Goal: Task Accomplishment & Management: Use online tool/utility

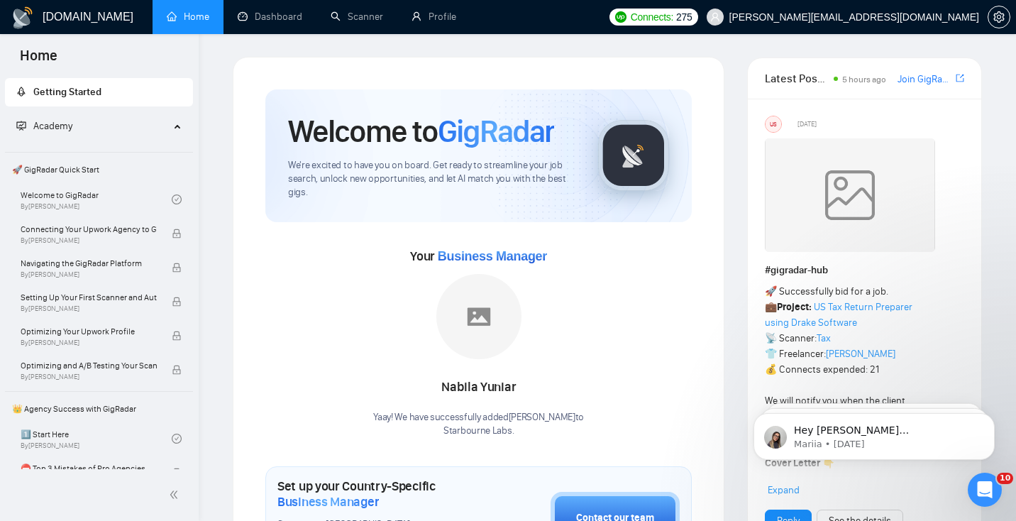
click at [273, 16] on link "Dashboard" at bounding box center [270, 17] width 65 height 12
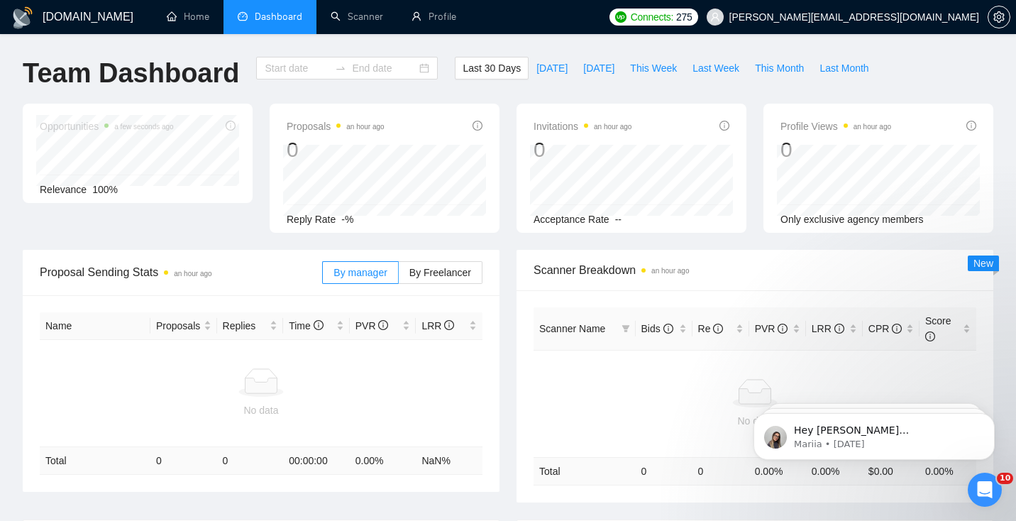
type input "[DATE]"
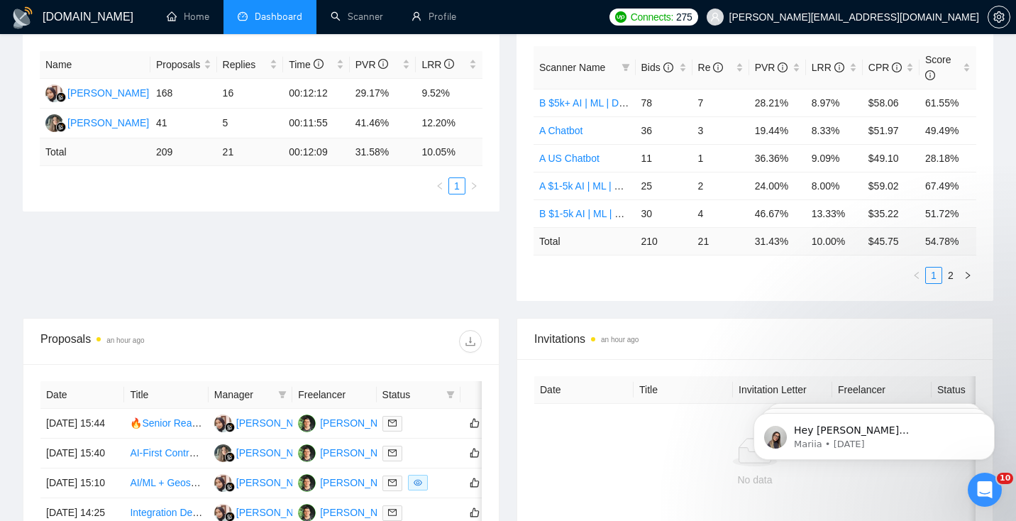
scroll to position [344, 0]
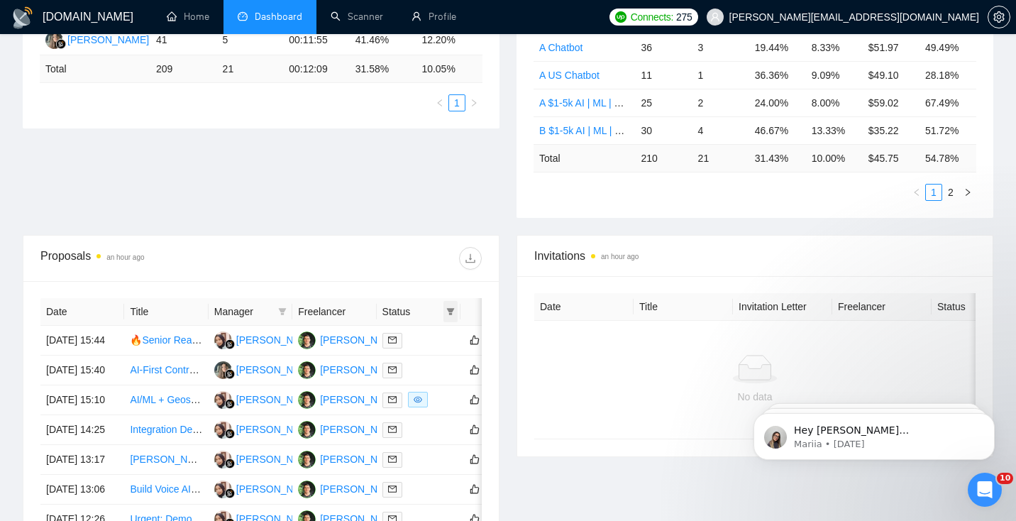
click at [456, 310] on span at bounding box center [451, 311] width 14 height 21
click at [410, 342] on span "Chat" at bounding box center [405, 338] width 27 height 11
checkbox input "true"
click at [445, 390] on span "OK" at bounding box center [439, 390] width 14 height 16
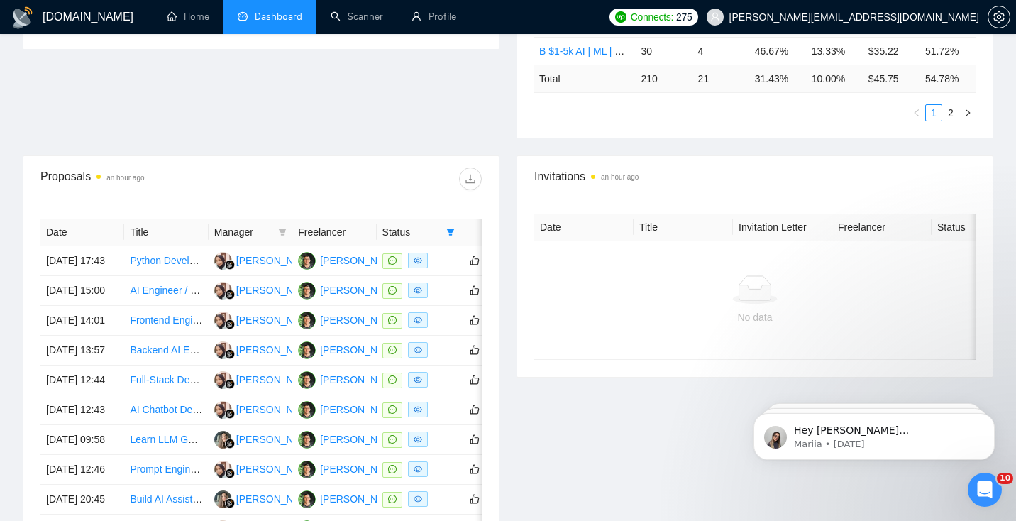
scroll to position [424, 0]
click at [187, 275] on td "Python Developer Needed to Finalize Stripe Subscription + Secure Architecture f…" at bounding box center [166, 261] width 84 height 30
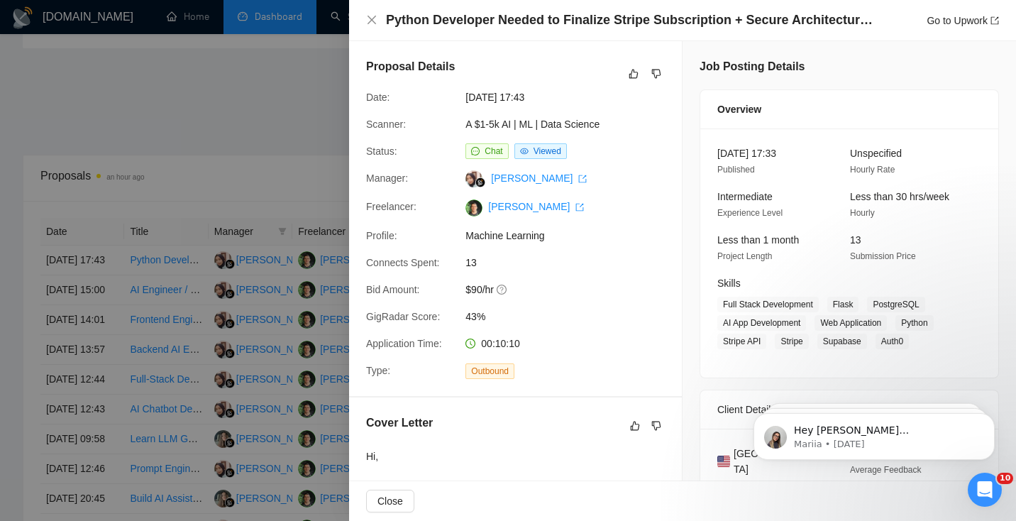
click at [256, 290] on div at bounding box center [508, 260] width 1016 height 521
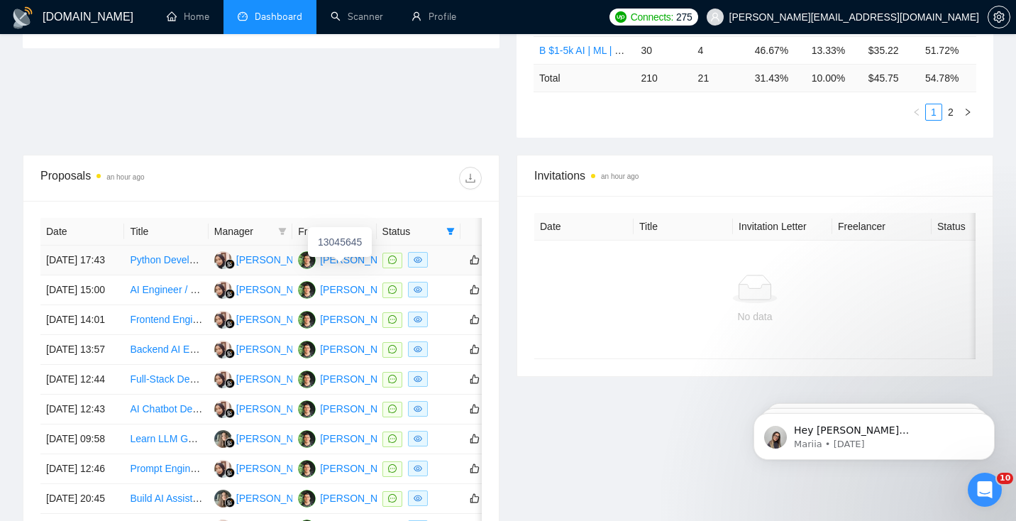
click at [336, 267] on div "[PERSON_NAME]" at bounding box center [361, 260] width 82 height 16
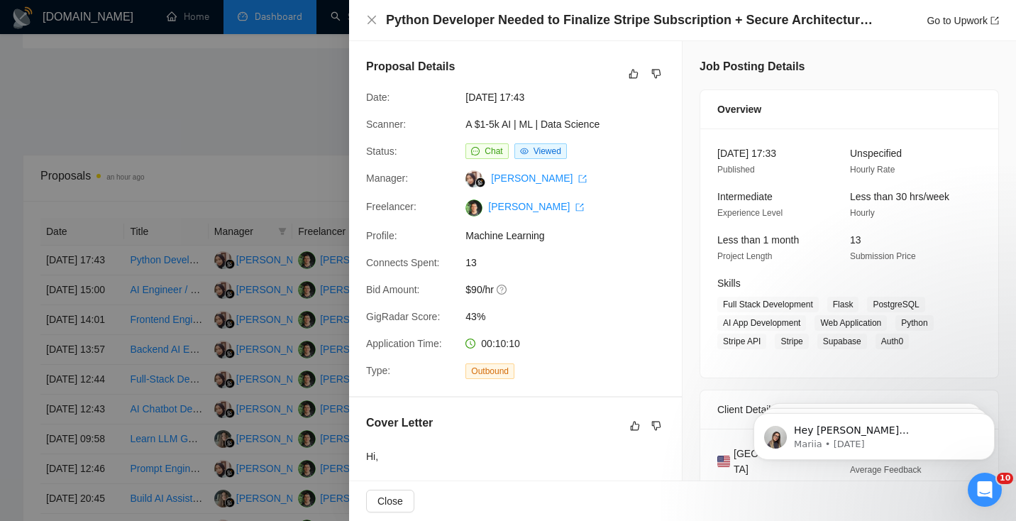
click at [171, 178] on div at bounding box center [508, 260] width 1016 height 521
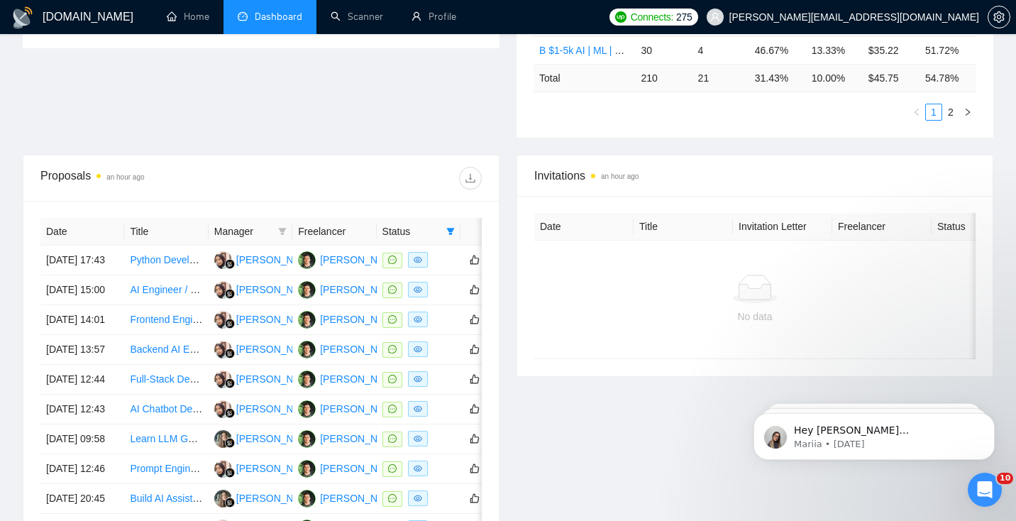
scroll to position [0, 0]
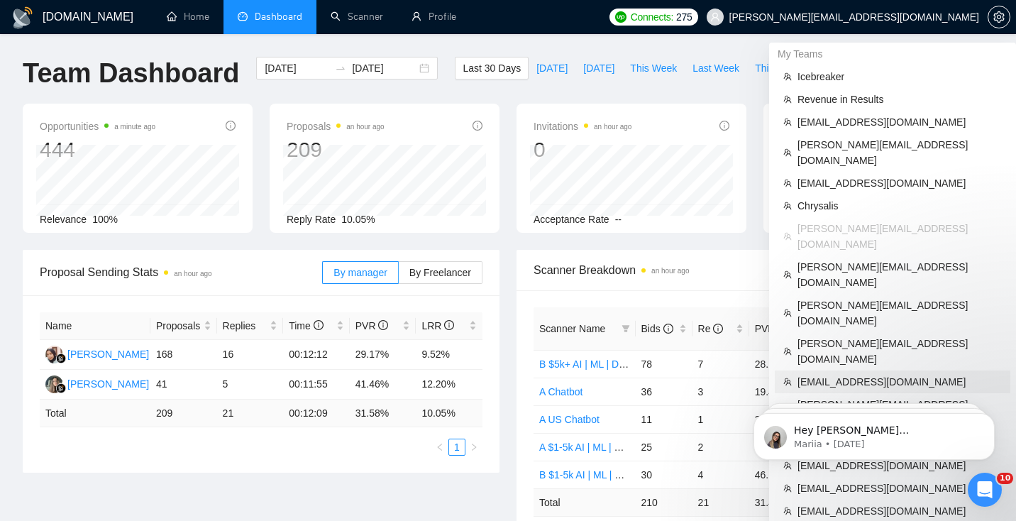
click at [851, 374] on span "[EMAIL_ADDRESS][DOMAIN_NAME]" at bounding box center [900, 382] width 204 height 16
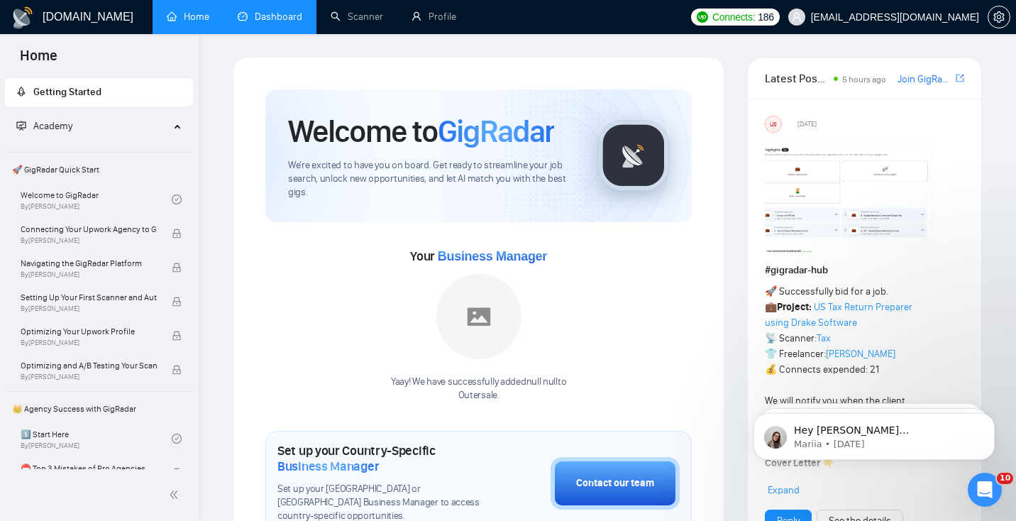
click at [277, 17] on link "Dashboard" at bounding box center [270, 17] width 65 height 12
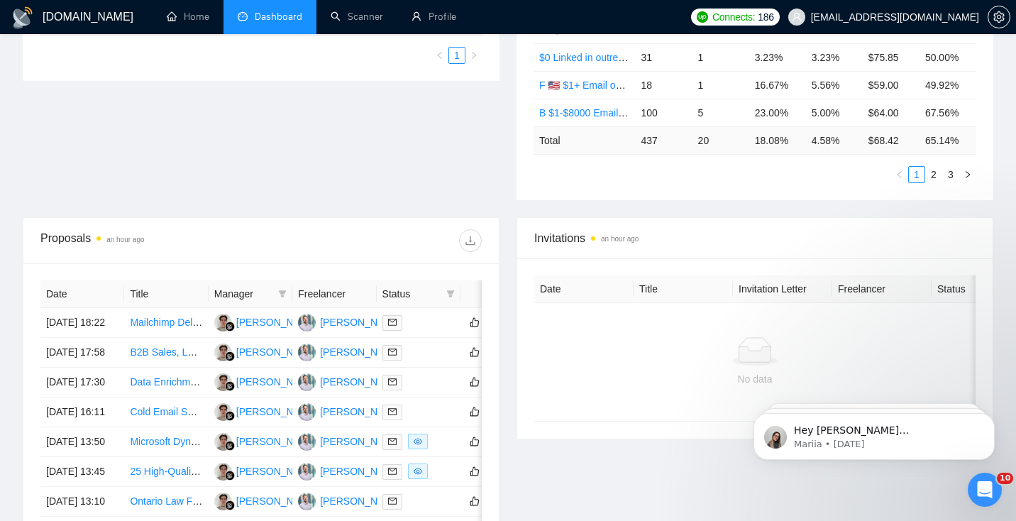
scroll to position [392, 0]
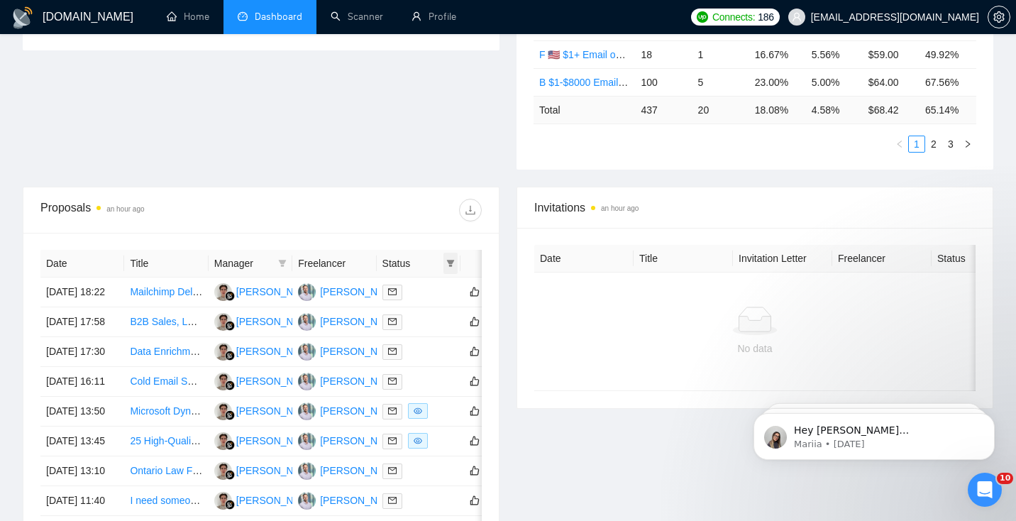
click at [451, 262] on icon "filter" at bounding box center [451, 263] width 8 height 7
click at [405, 287] on span "Chat" at bounding box center [405, 290] width 27 height 11
checkbox input "true"
click at [443, 342] on span "OK" at bounding box center [439, 342] width 14 height 16
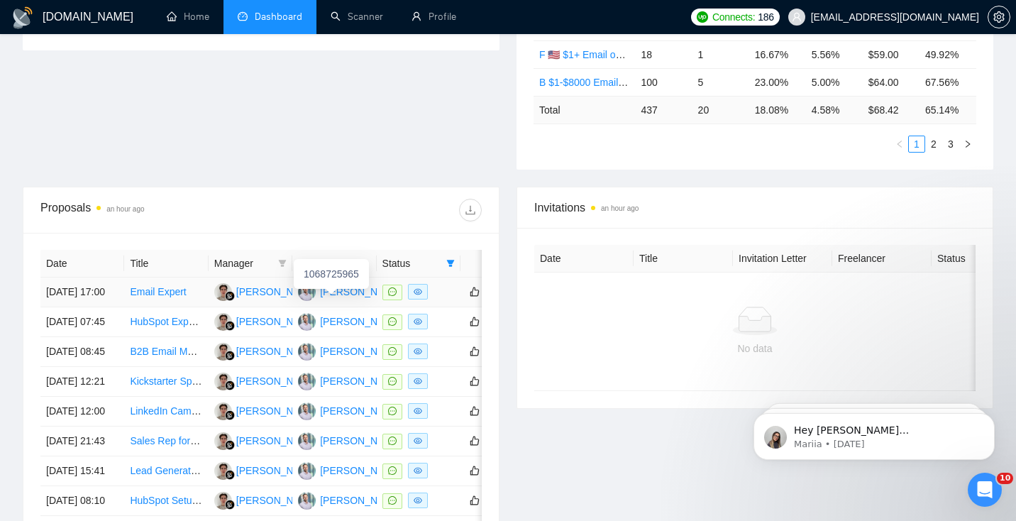
click at [338, 300] on div "[PERSON_NAME]" at bounding box center [361, 292] width 82 height 16
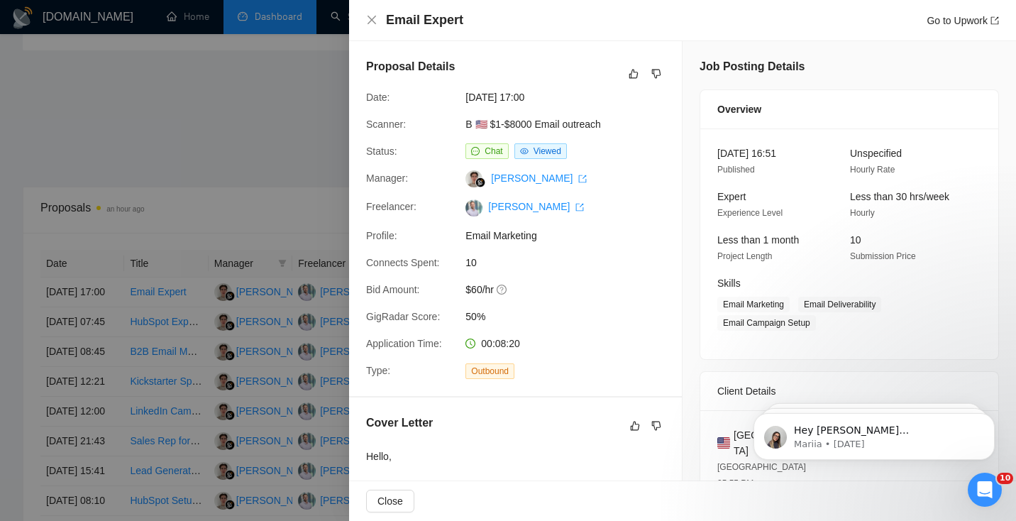
click at [157, 163] on div at bounding box center [508, 260] width 1016 height 521
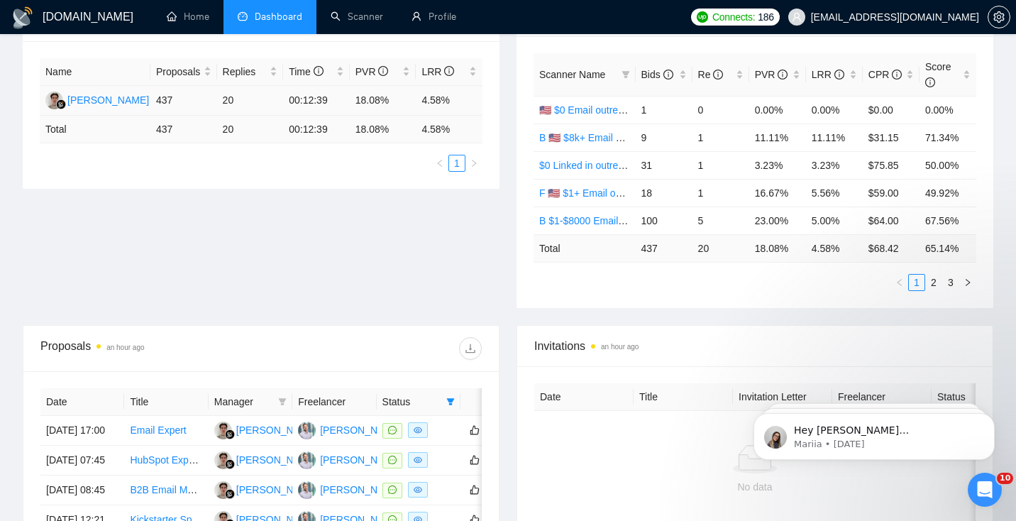
scroll to position [319, 0]
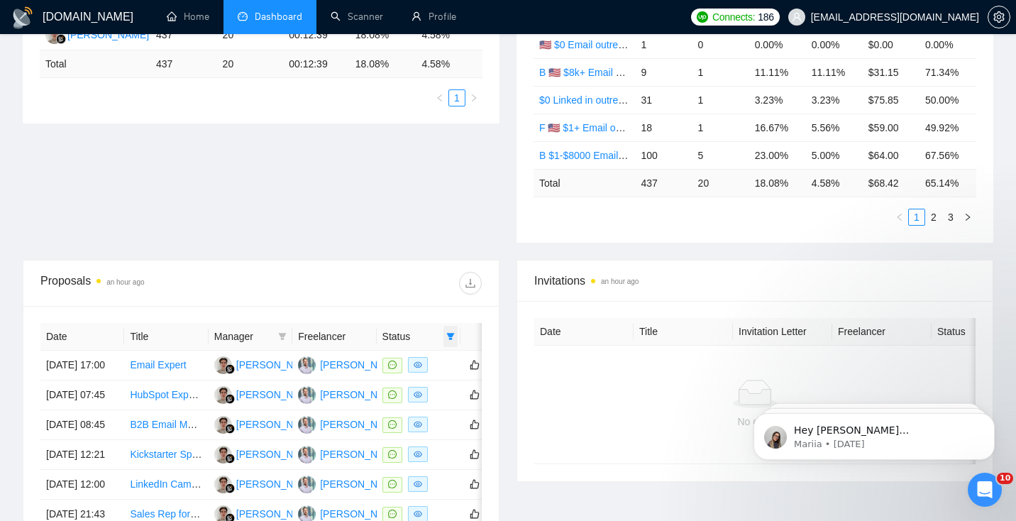
click at [448, 335] on icon "filter" at bounding box center [451, 336] width 8 height 7
click at [400, 384] on span "Sent" at bounding box center [405, 385] width 26 height 11
checkbox input "true"
click at [434, 414] on span "OK" at bounding box center [439, 415] width 14 height 16
click at [131, 380] on td "Mailchimp Deliverability & Lifecycle Specialist" at bounding box center [166, 366] width 84 height 30
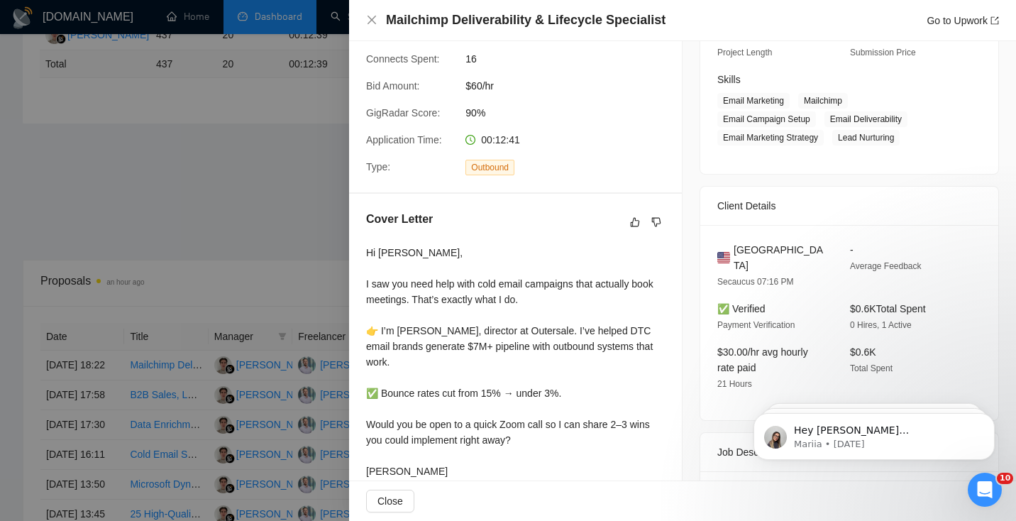
scroll to position [299, 0]
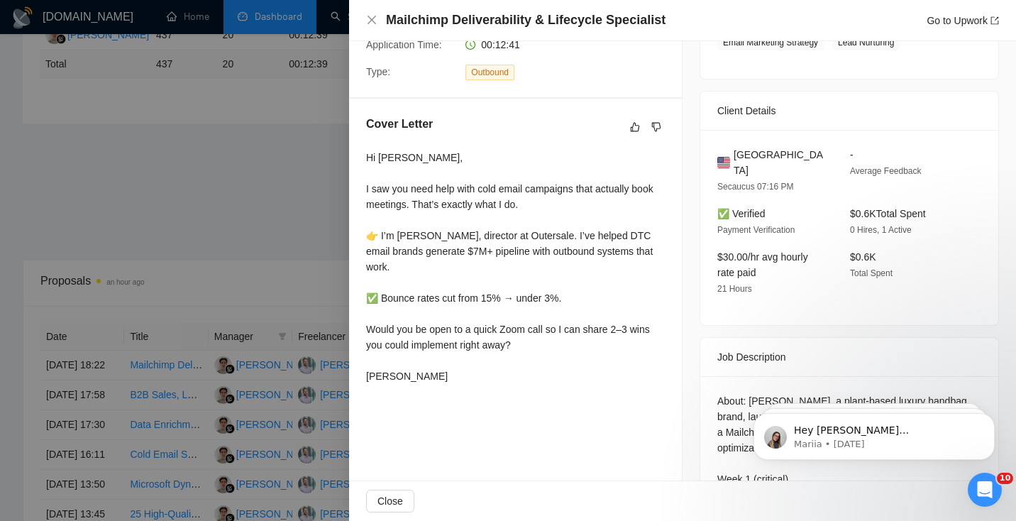
click at [224, 290] on div at bounding box center [508, 260] width 1016 height 521
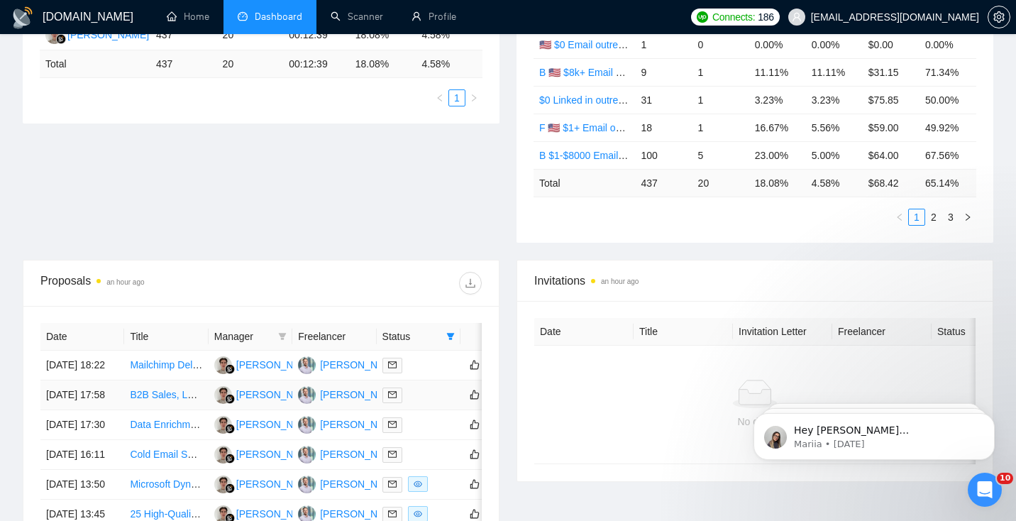
click at [176, 410] on td "B2B Sales, Lead Generation, and Business Development" at bounding box center [166, 395] width 84 height 30
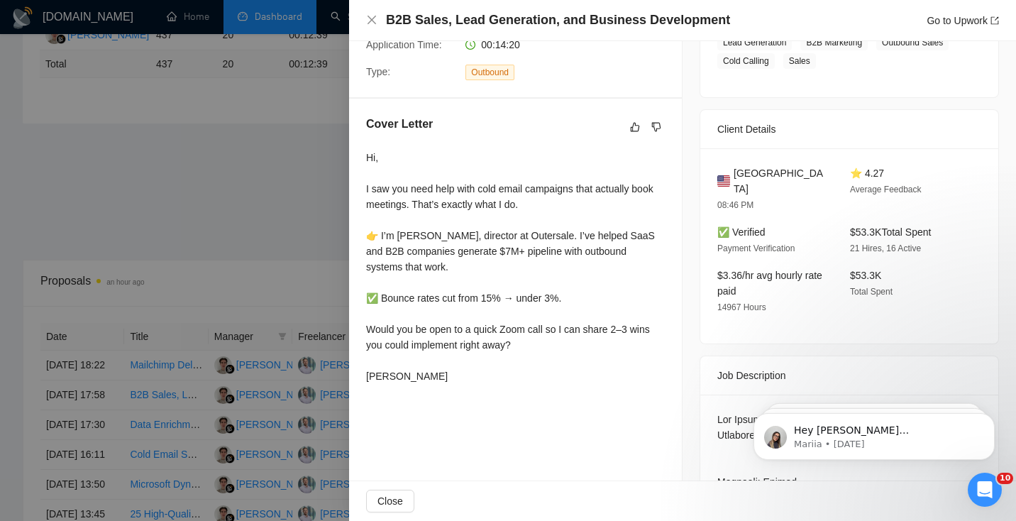
click at [219, 442] on div at bounding box center [508, 260] width 1016 height 521
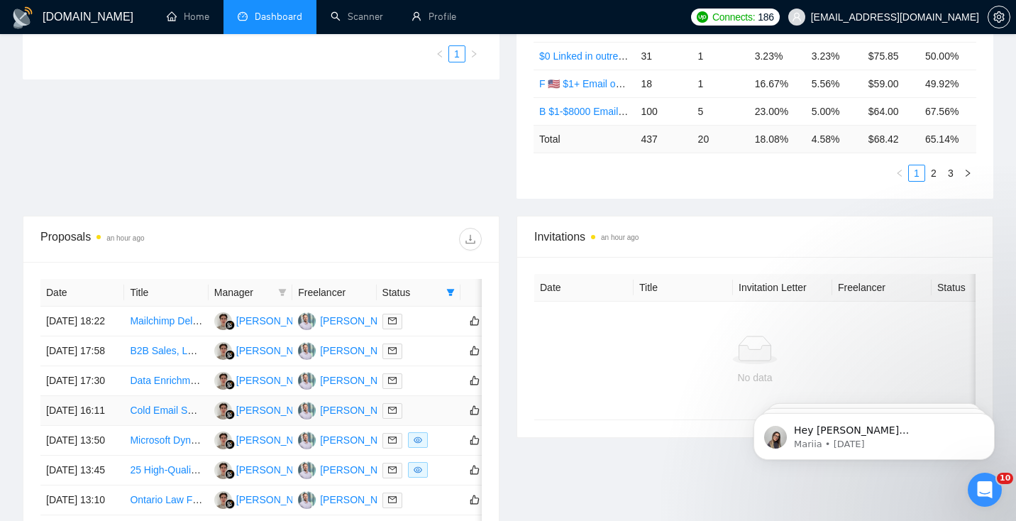
scroll to position [374, 0]
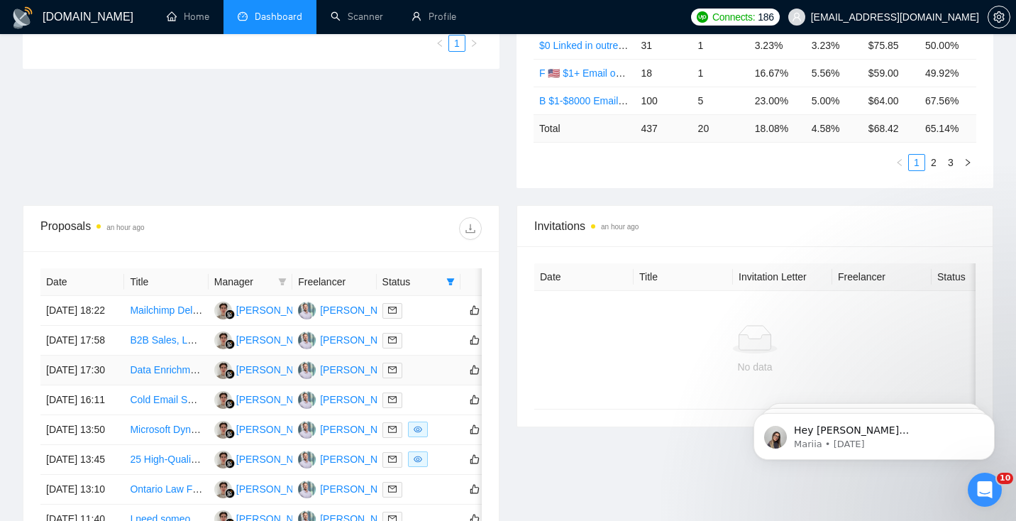
click at [155, 385] on td "Data Enrichment Specialist with Access to High Quality Databases for Sales Rese…" at bounding box center [166, 371] width 84 height 30
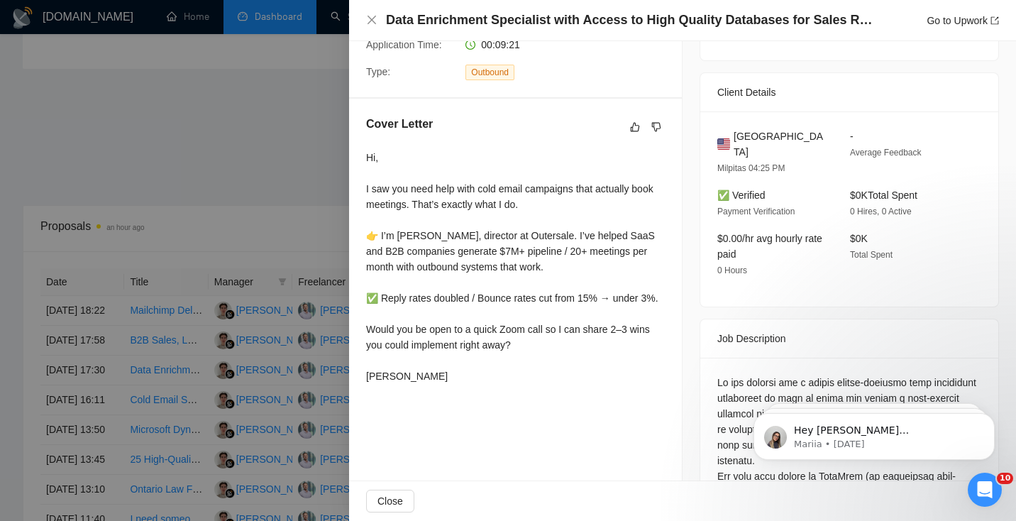
click at [278, 343] on div at bounding box center [508, 260] width 1016 height 521
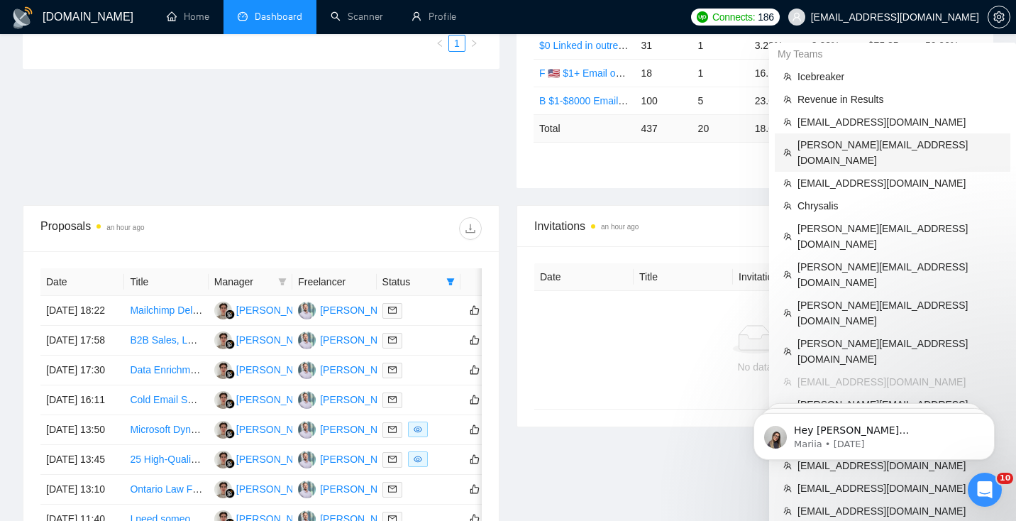
click at [856, 141] on span "[PERSON_NAME][EMAIL_ADDRESS][DOMAIN_NAME]" at bounding box center [900, 152] width 204 height 31
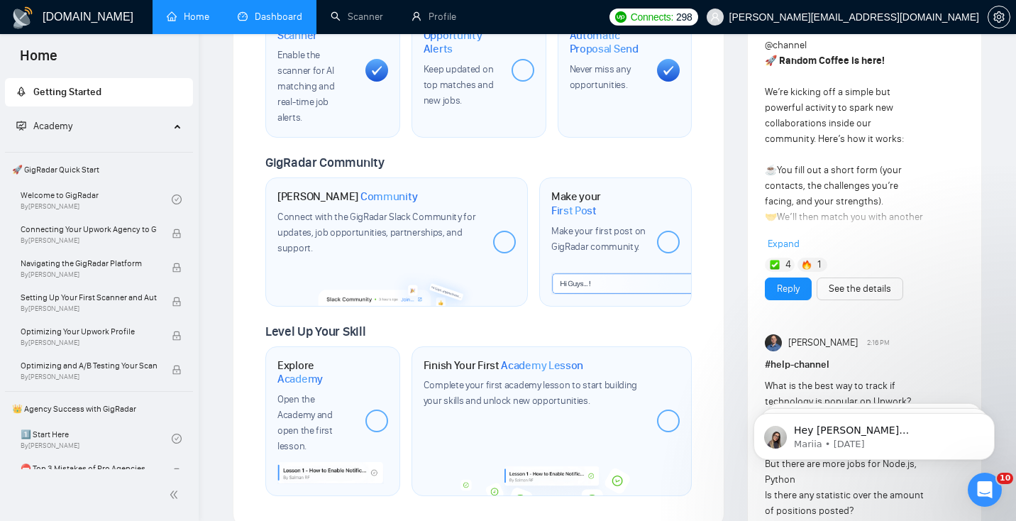
click at [282, 11] on link "Dashboard" at bounding box center [270, 17] width 65 height 12
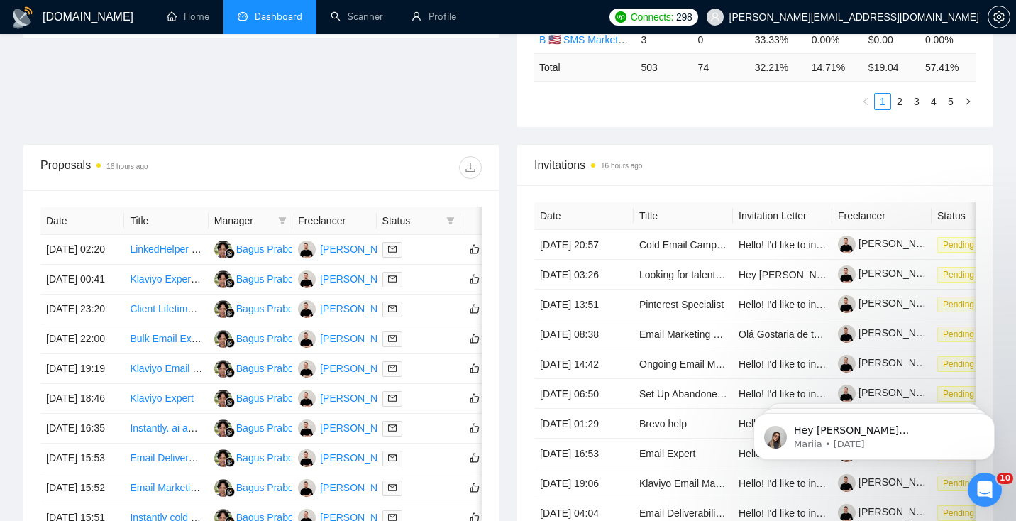
scroll to position [445, 0]
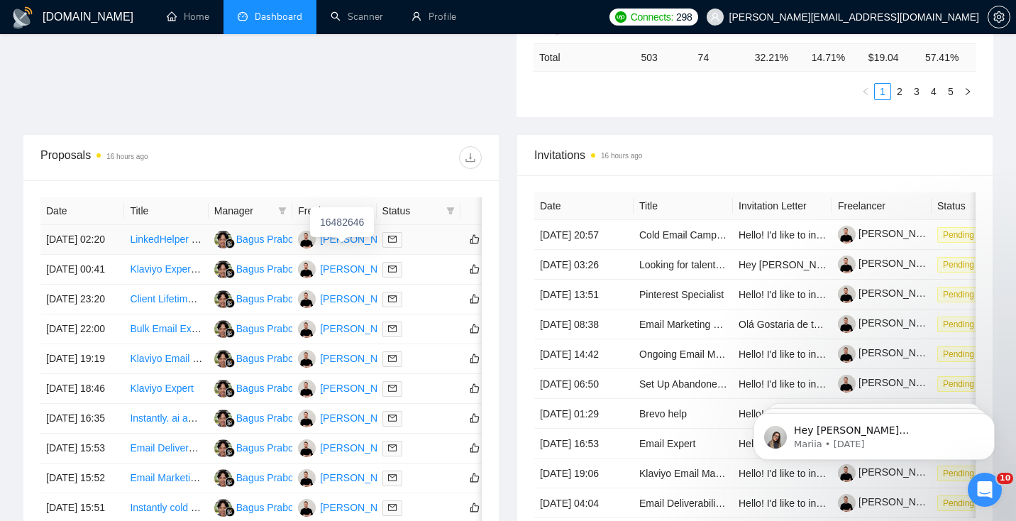
click at [348, 247] on div "[PERSON_NAME]" at bounding box center [361, 239] width 82 height 16
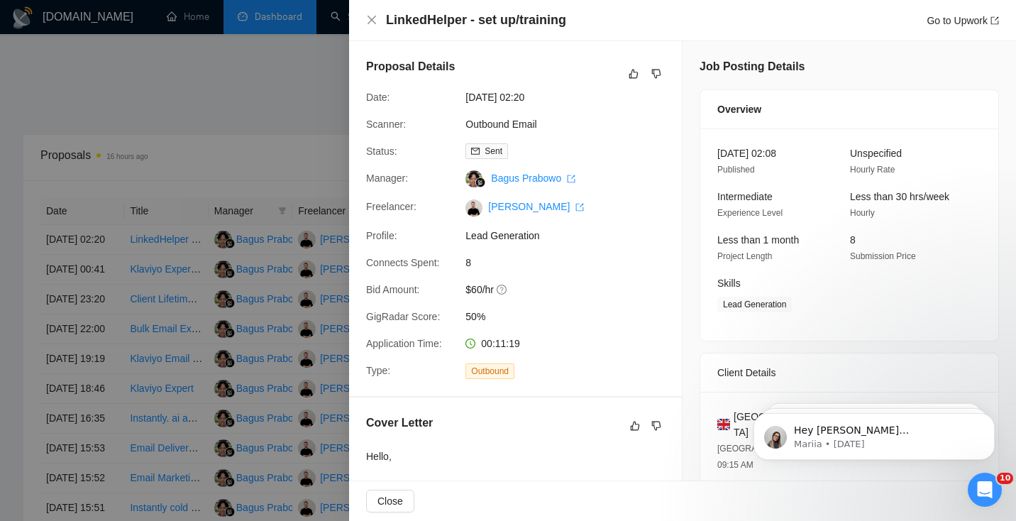
click at [297, 257] on div at bounding box center [508, 260] width 1016 height 521
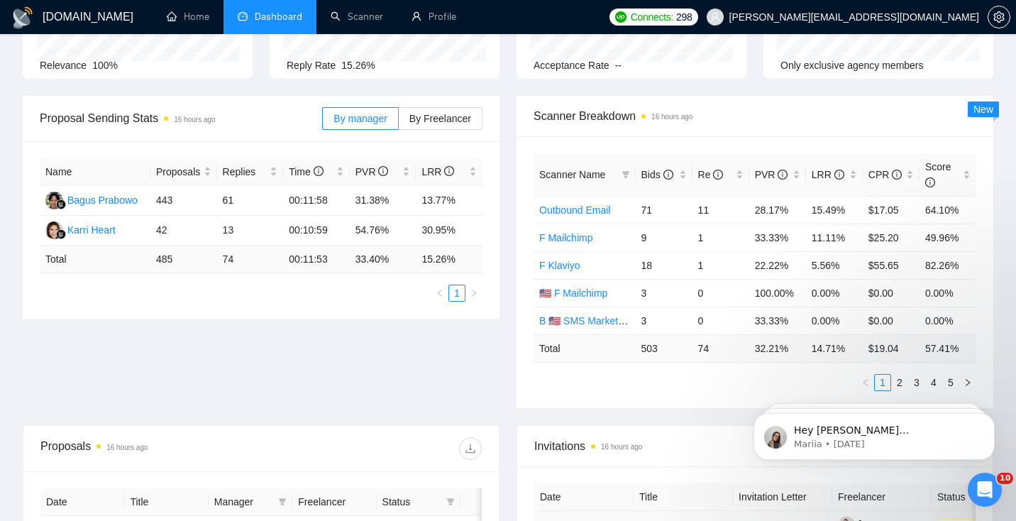
scroll to position [151, 0]
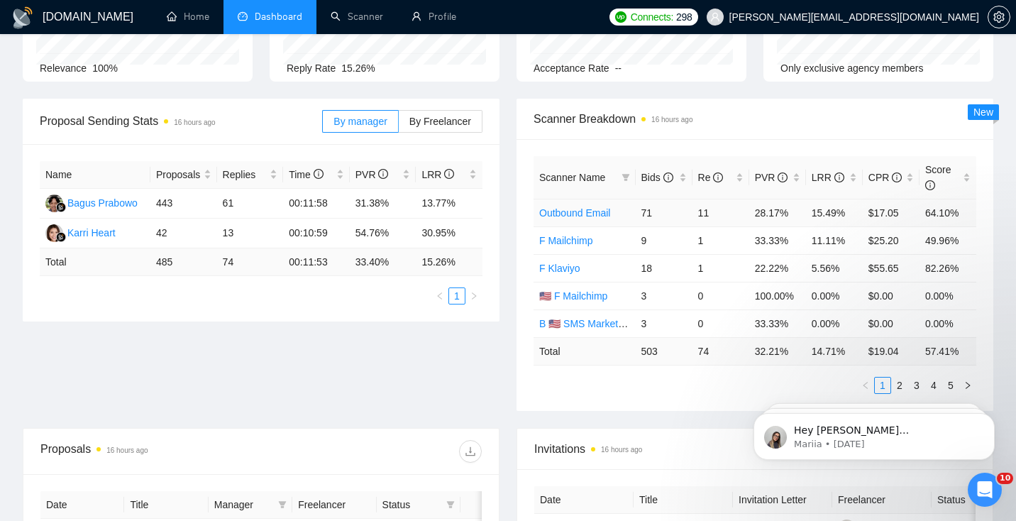
click at [626, 213] on td "Outbound Email" at bounding box center [585, 213] width 102 height 28
click at [588, 213] on link "Outbound Email" at bounding box center [574, 212] width 71 height 11
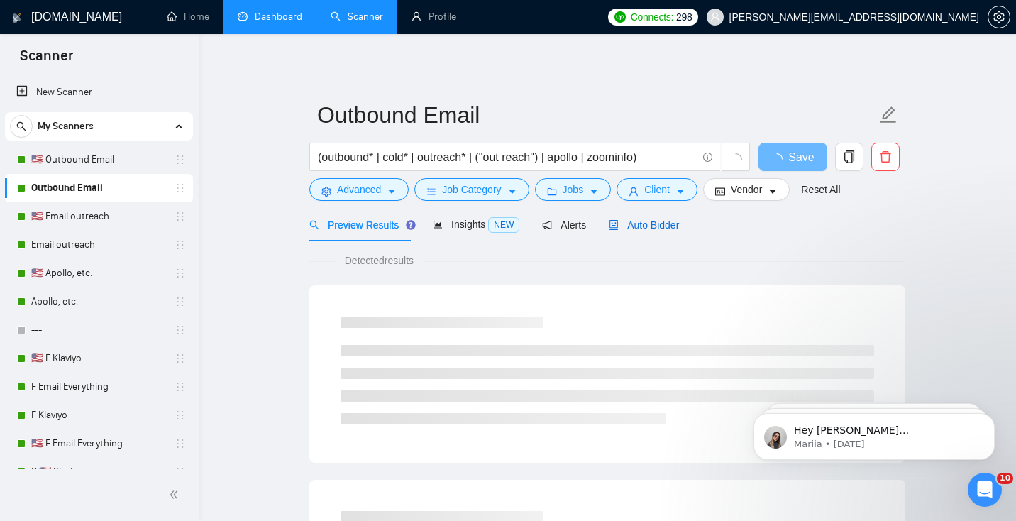
click at [649, 223] on span "Auto Bidder" at bounding box center [644, 224] width 70 height 11
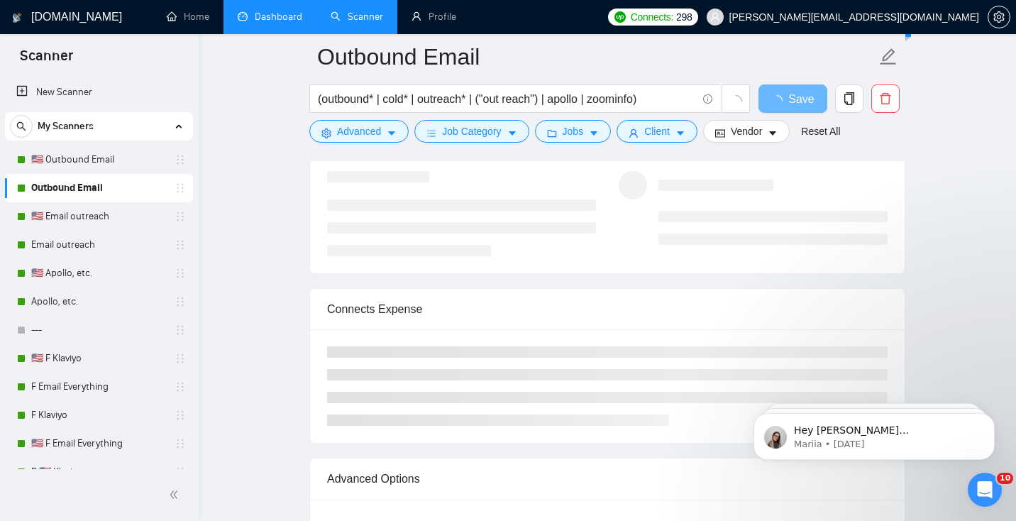
scroll to position [2813, 0]
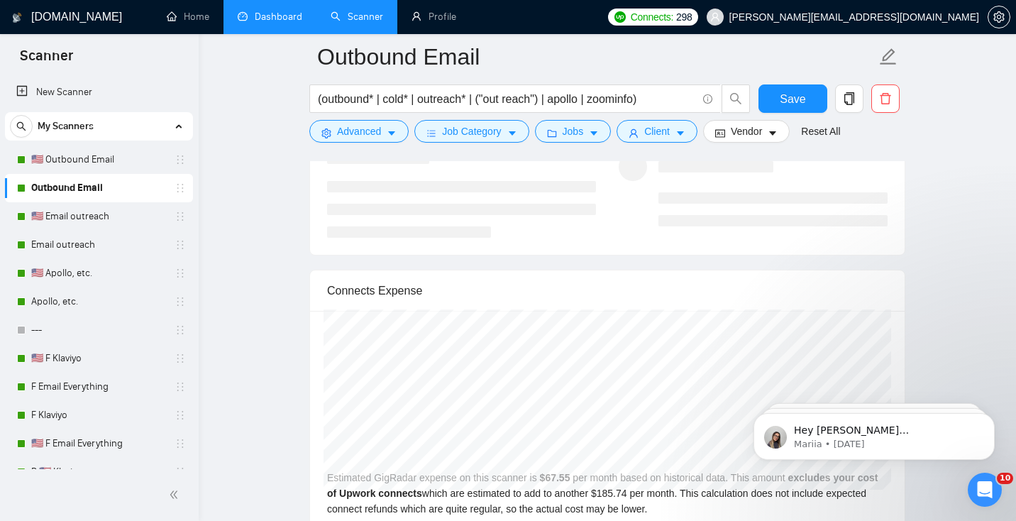
click at [280, 16] on link "Dashboard" at bounding box center [270, 17] width 65 height 12
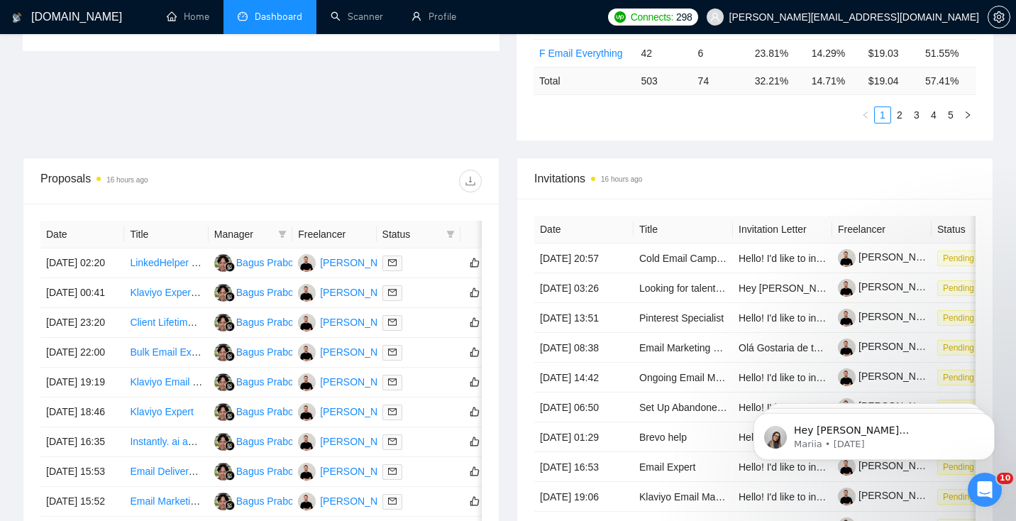
scroll to position [430, 0]
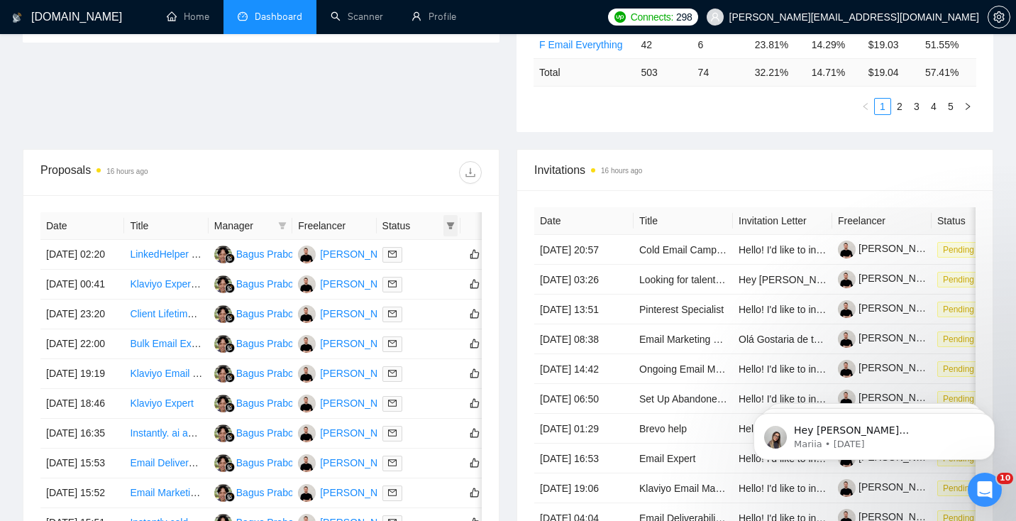
click at [451, 223] on icon "filter" at bounding box center [451, 225] width 8 height 7
click at [402, 253] on span "Chat" at bounding box center [405, 253] width 27 height 11
checkbox input "true"
click at [442, 311] on span "OK" at bounding box center [439, 305] width 14 height 16
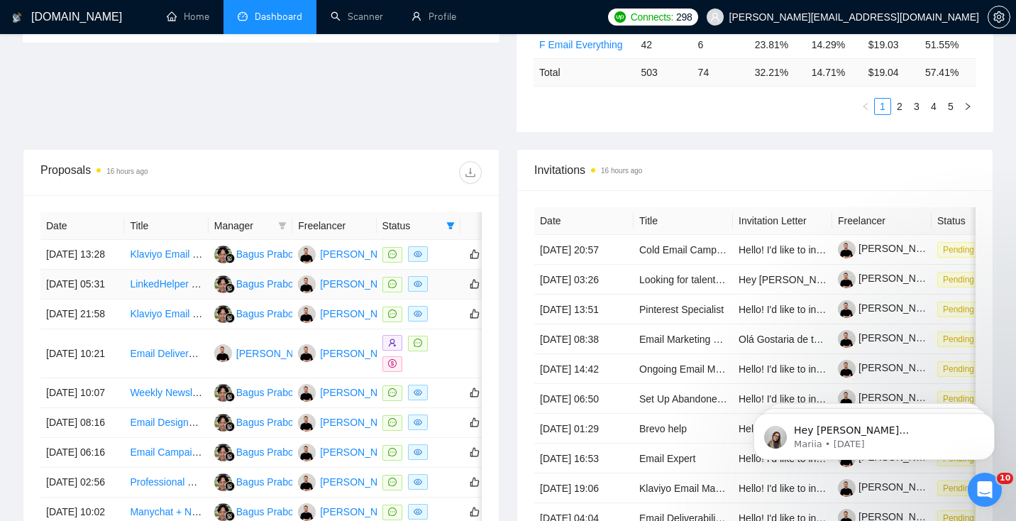
click at [172, 300] on td "LinkedHelper - set up/training" at bounding box center [166, 285] width 84 height 30
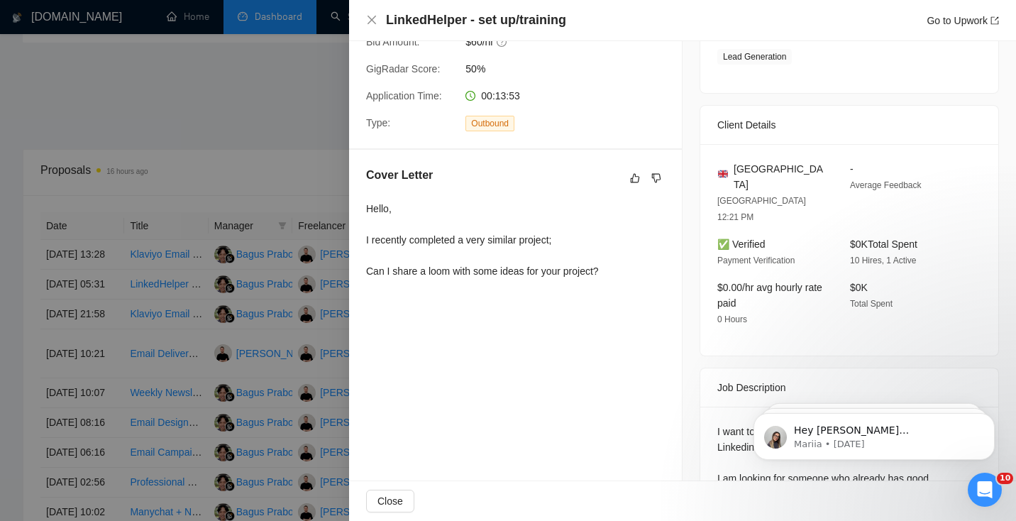
scroll to position [307, 0]
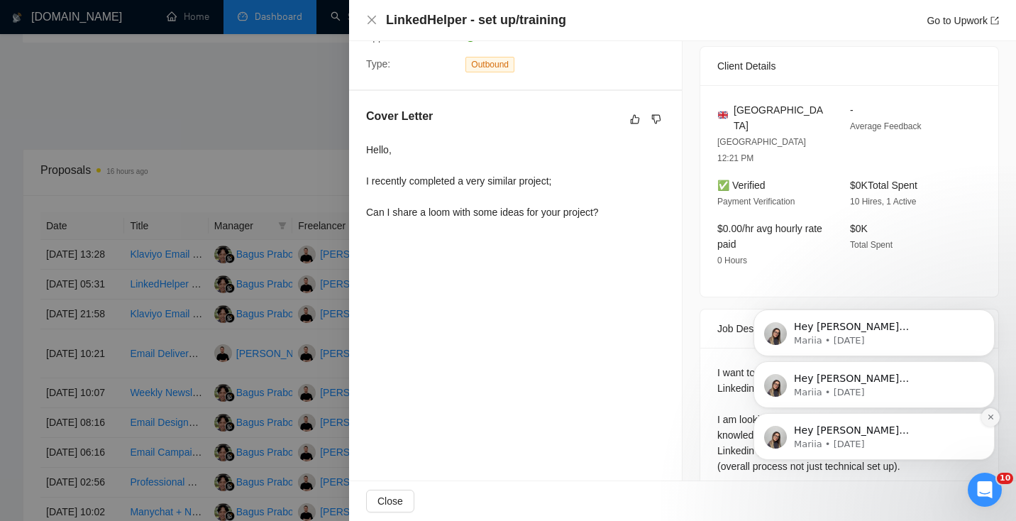
click at [990, 415] on icon "Dismiss notification" at bounding box center [991, 417] width 8 height 8
click at [992, 419] on icon "Dismiss notification" at bounding box center [991, 417] width 8 height 8
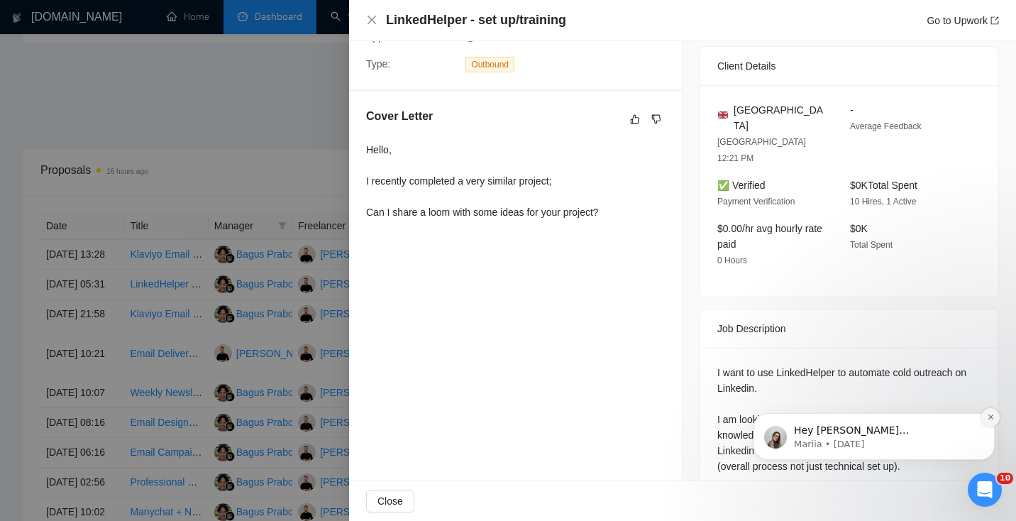
click at [987, 417] on icon "Dismiss notification" at bounding box center [991, 417] width 8 height 8
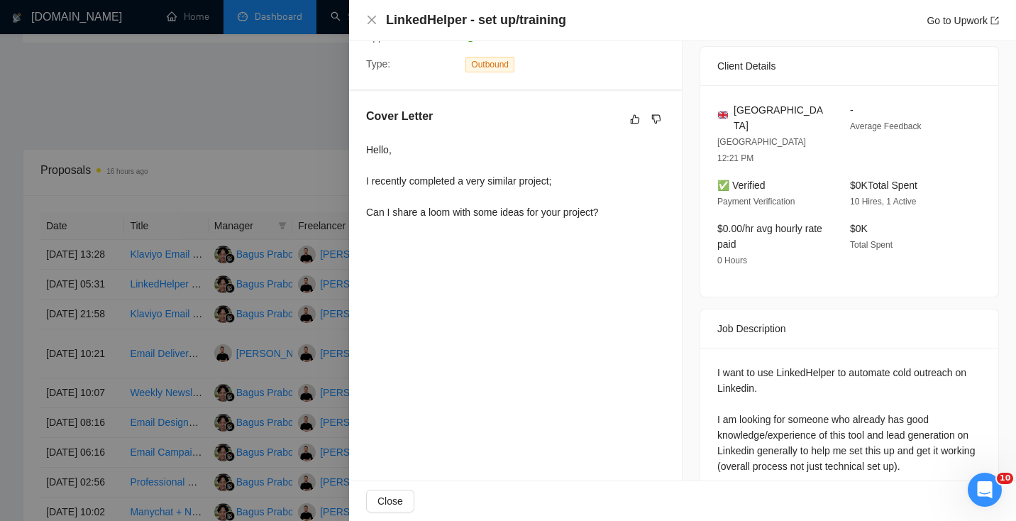
click at [237, 290] on div at bounding box center [508, 260] width 1016 height 521
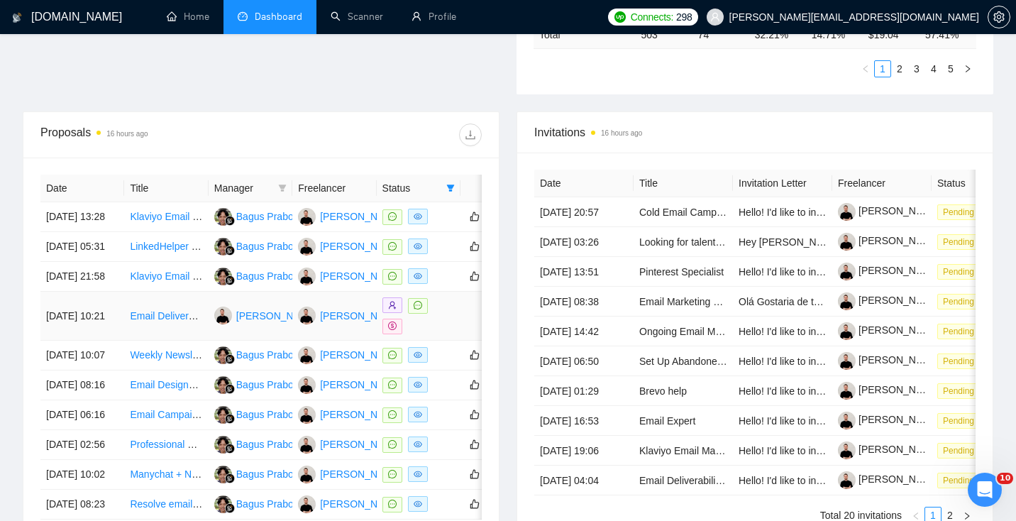
scroll to position [476, 0]
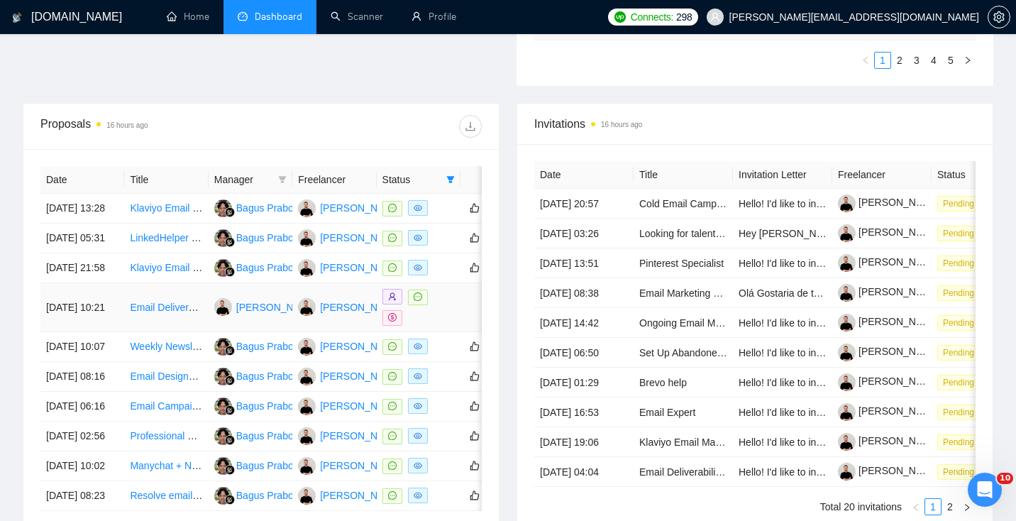
click at [180, 332] on td "Email Deliverability Specialist Needed for Subdomain & MailChimp Setup" at bounding box center [166, 307] width 84 height 49
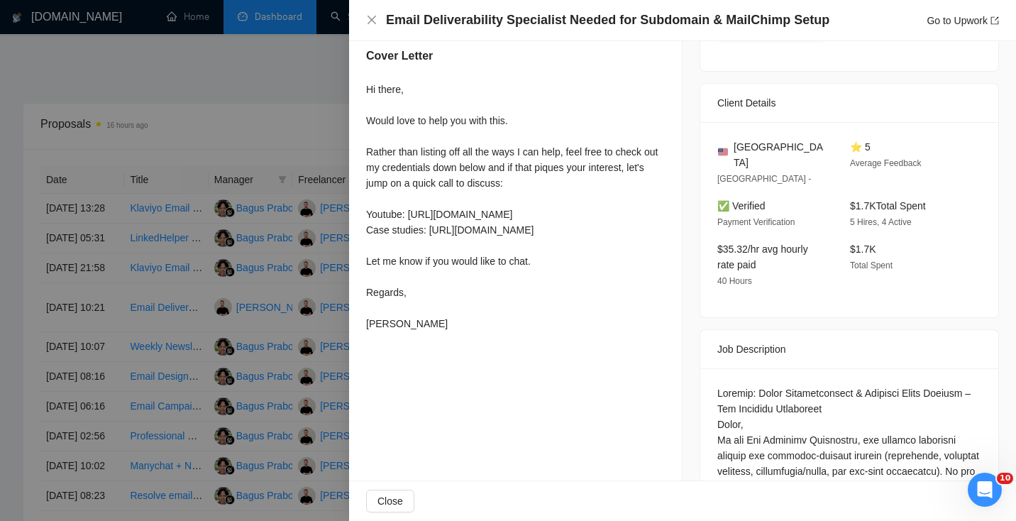
click at [194, 390] on div at bounding box center [508, 260] width 1016 height 521
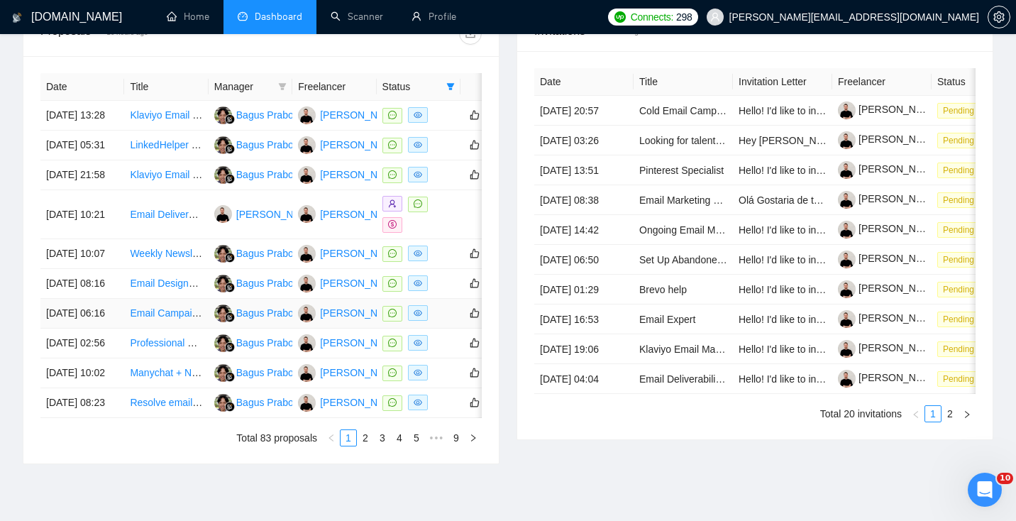
scroll to position [582, 0]
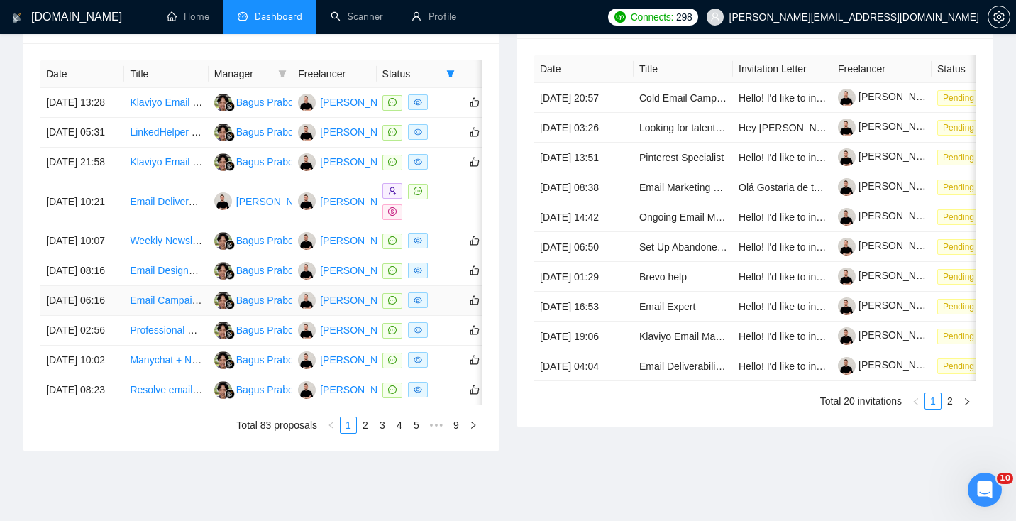
click at [194, 316] on td "Email Campaign Deliverability Expert Needed for [URL]" at bounding box center [166, 301] width 84 height 30
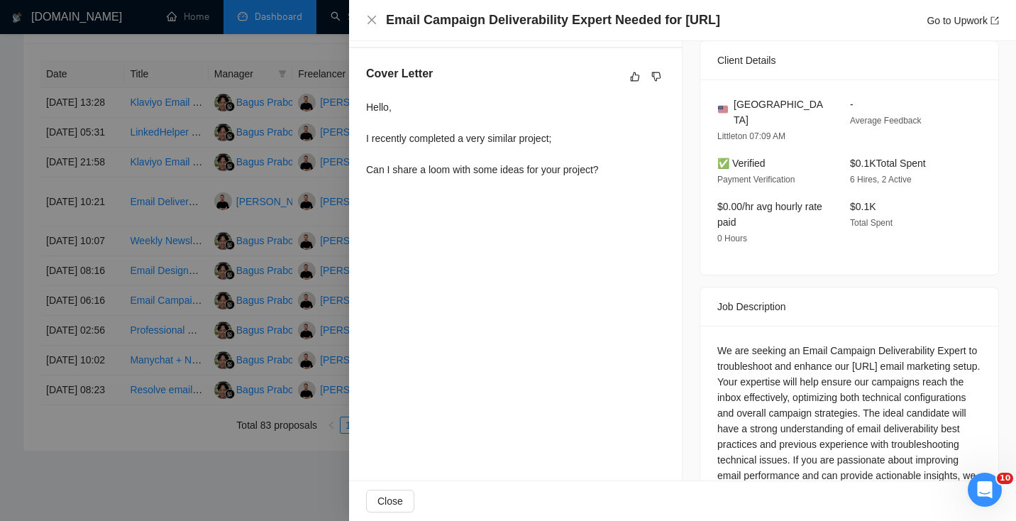
scroll to position [406, 0]
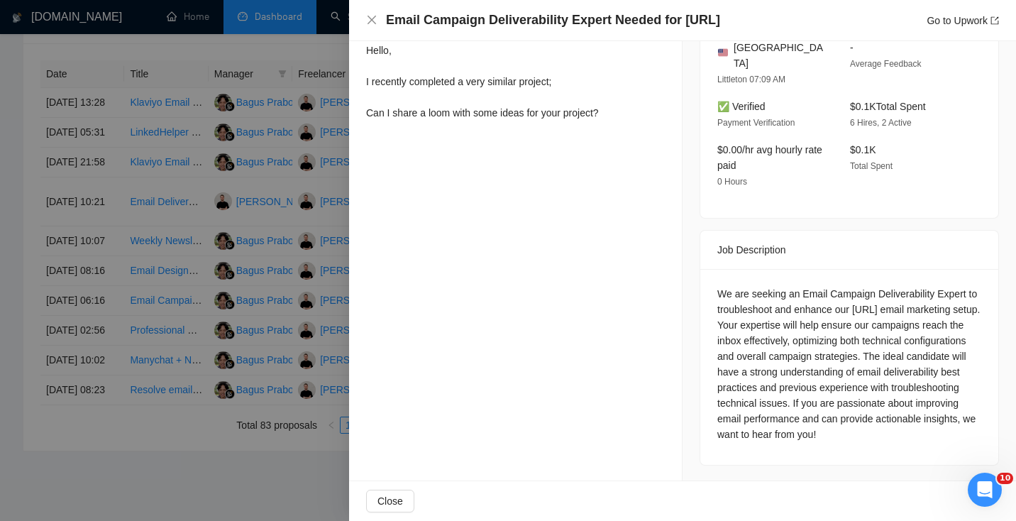
click at [244, 332] on div at bounding box center [508, 260] width 1016 height 521
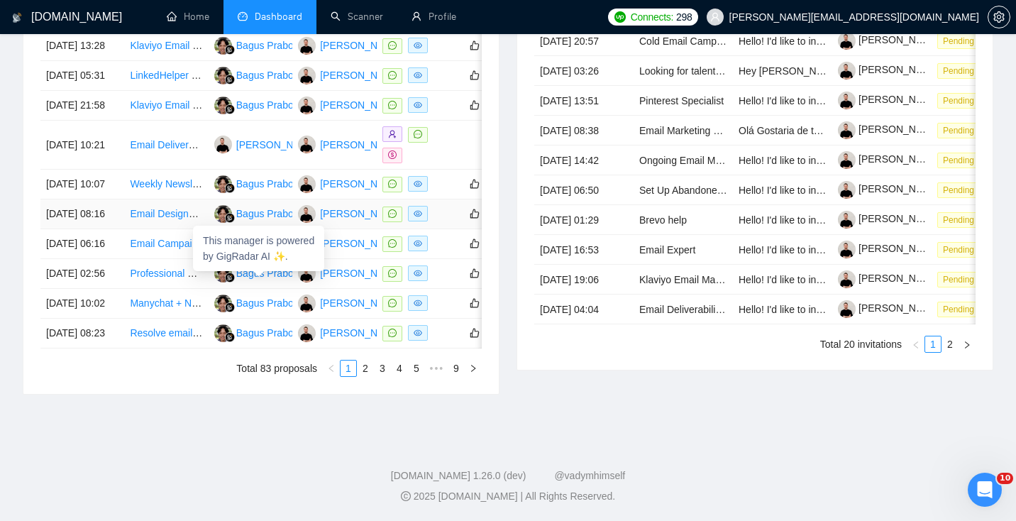
scroll to position [701, 0]
click at [187, 348] on td "Resolve email deliverability" at bounding box center [166, 334] width 84 height 30
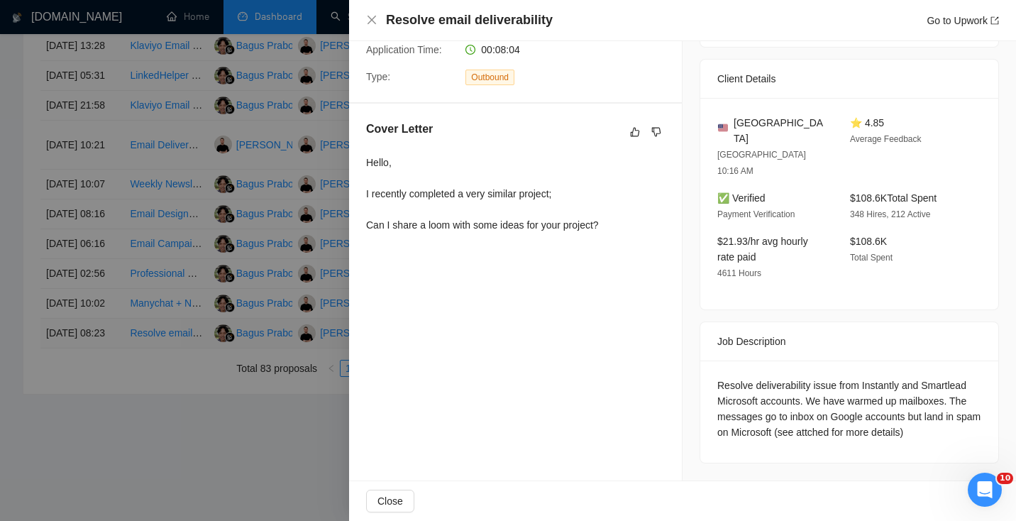
scroll to position [260, 0]
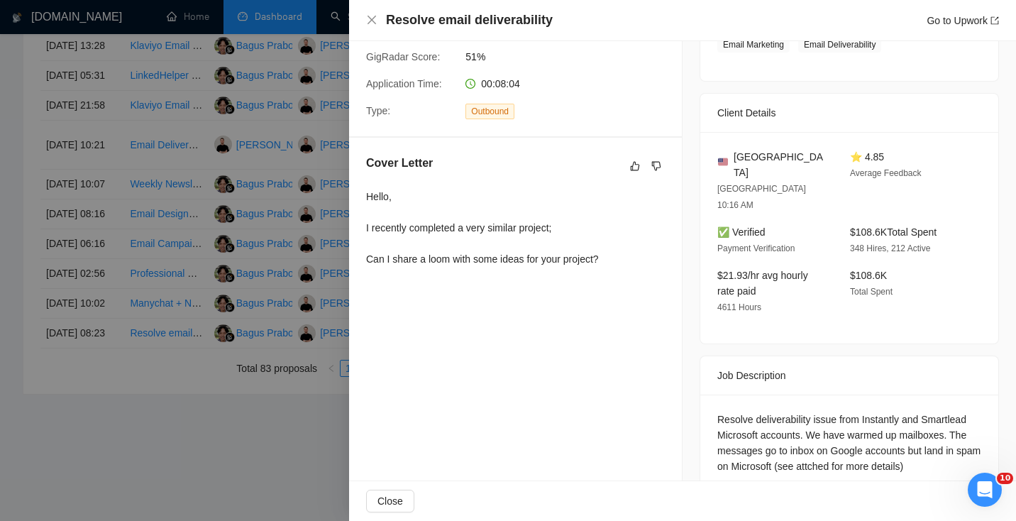
click at [190, 375] on div at bounding box center [508, 260] width 1016 height 521
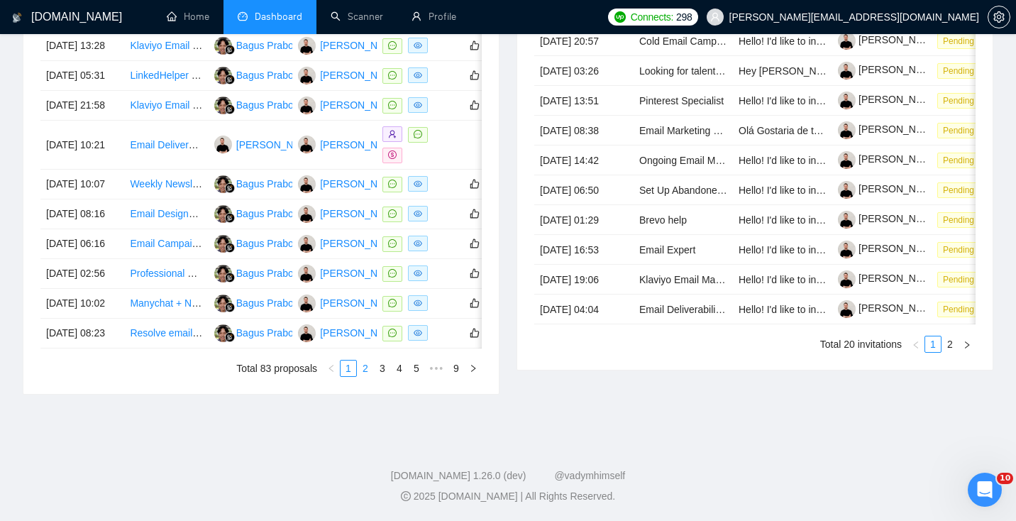
click at [363, 376] on link "2" at bounding box center [366, 369] width 16 height 16
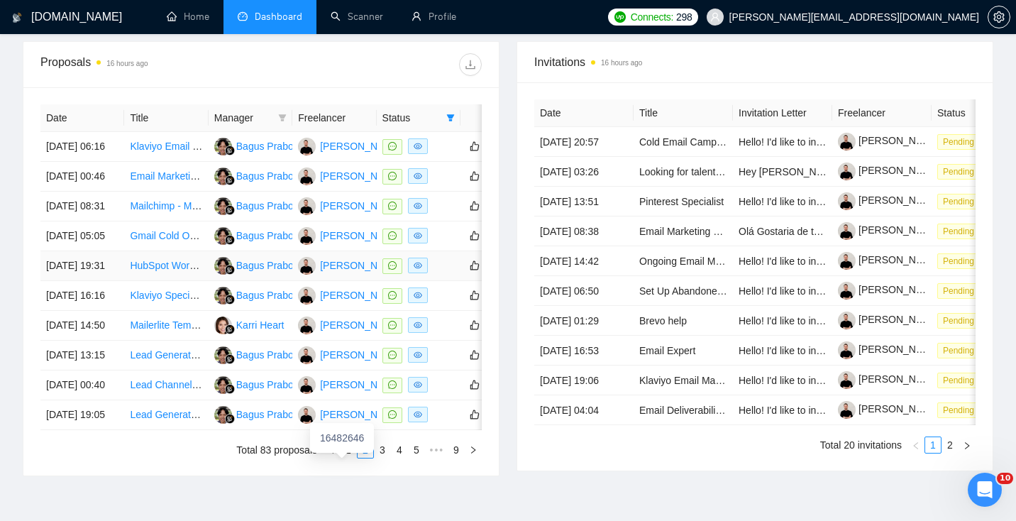
scroll to position [529, 0]
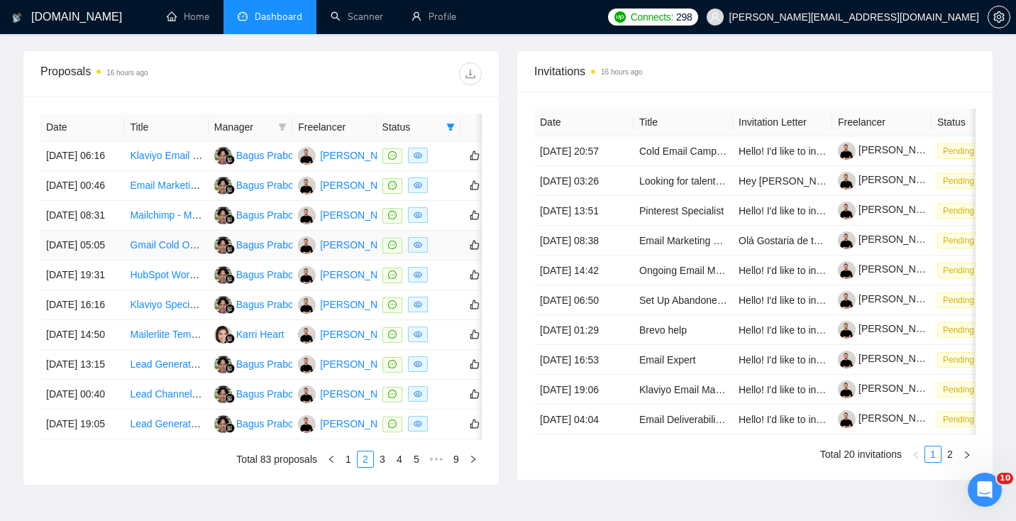
click at [178, 260] on td "Gmail Cold Outbound Campaign Setup Specialist" at bounding box center [166, 246] width 84 height 30
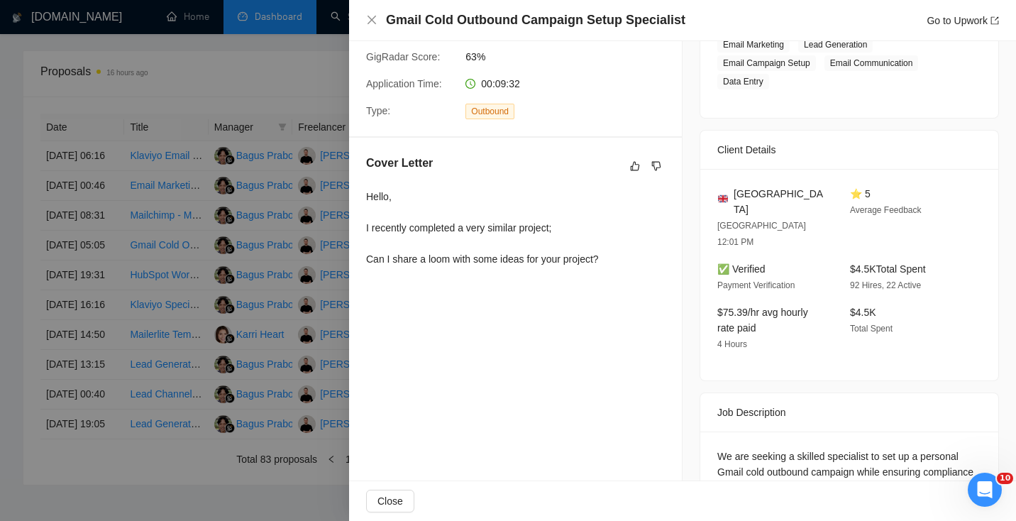
scroll to position [375, 0]
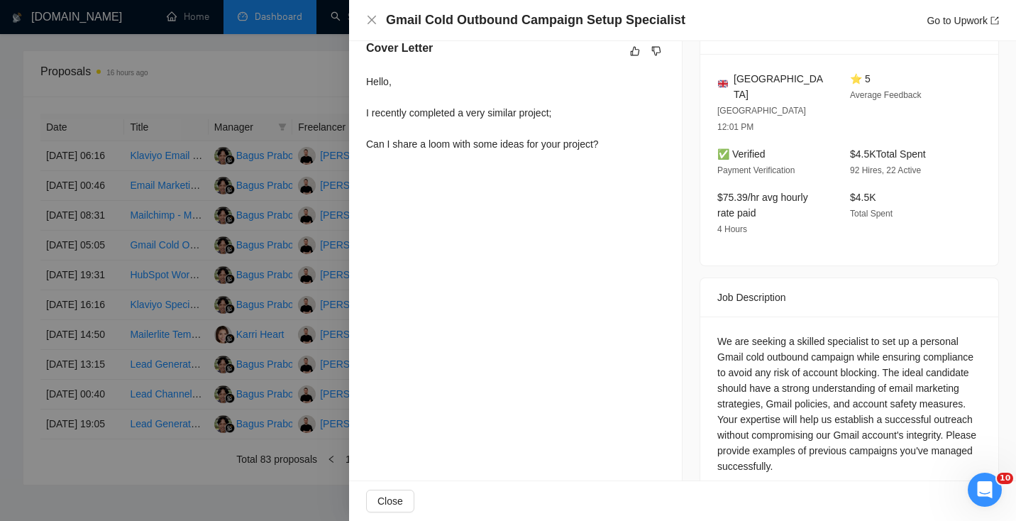
click at [309, 326] on div at bounding box center [508, 260] width 1016 height 521
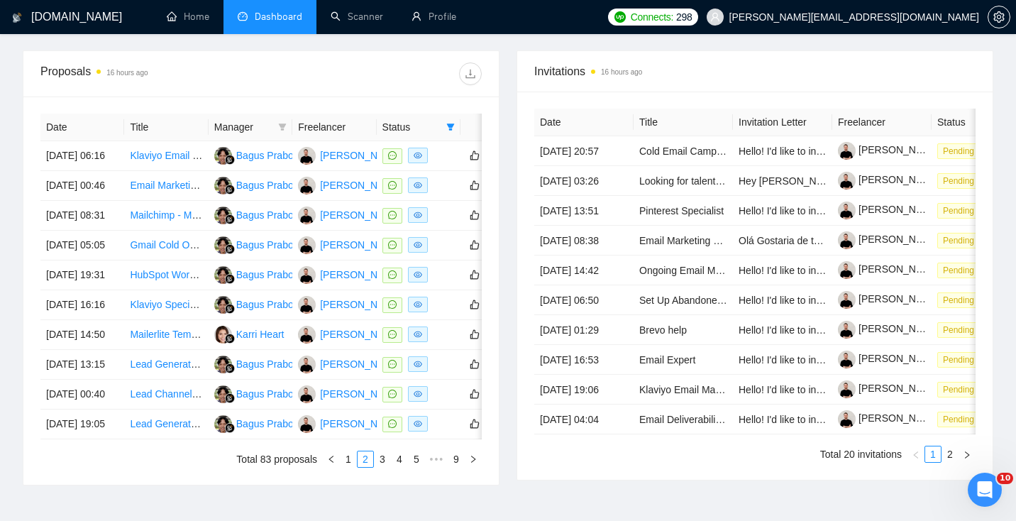
scroll to position [0, 0]
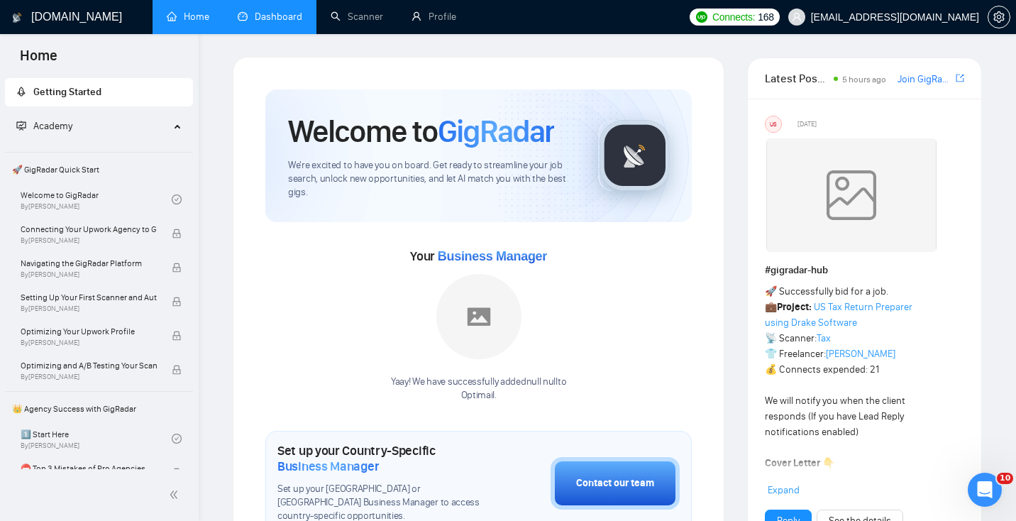
click at [268, 11] on link "Dashboard" at bounding box center [270, 17] width 65 height 12
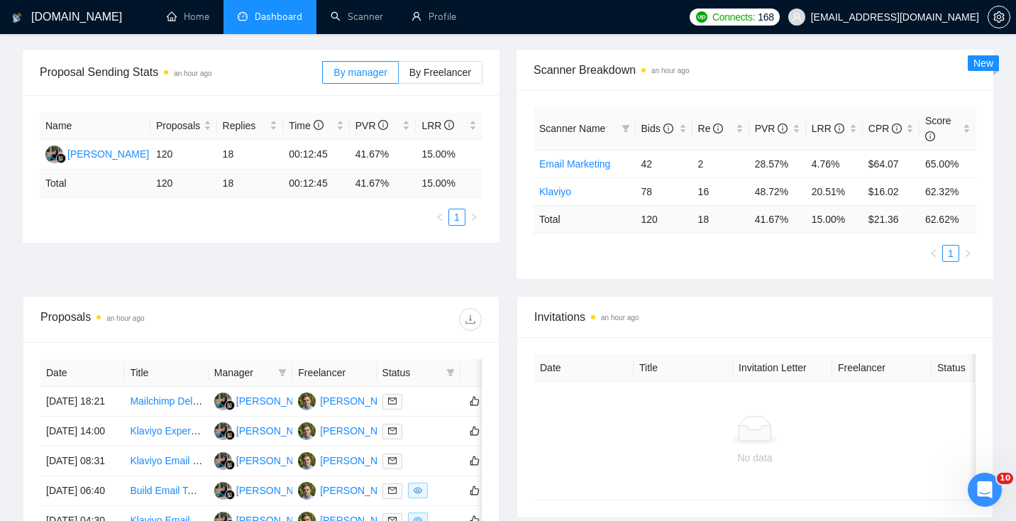
scroll to position [453, 0]
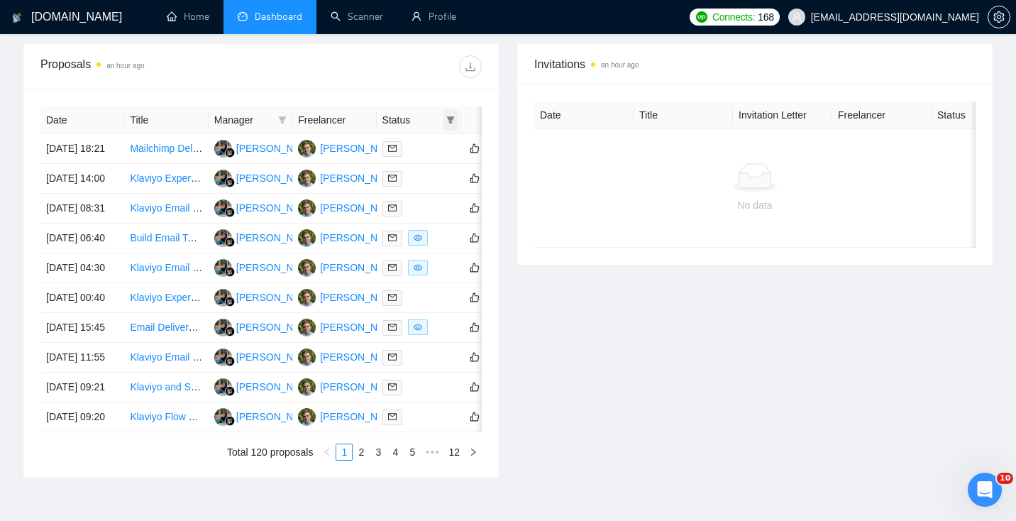
click at [454, 121] on icon "filter" at bounding box center [450, 120] width 9 height 9
click at [407, 145] on span "Chat" at bounding box center [405, 146] width 27 height 11
checkbox input "true"
click at [436, 196] on span "OK" at bounding box center [439, 198] width 14 height 16
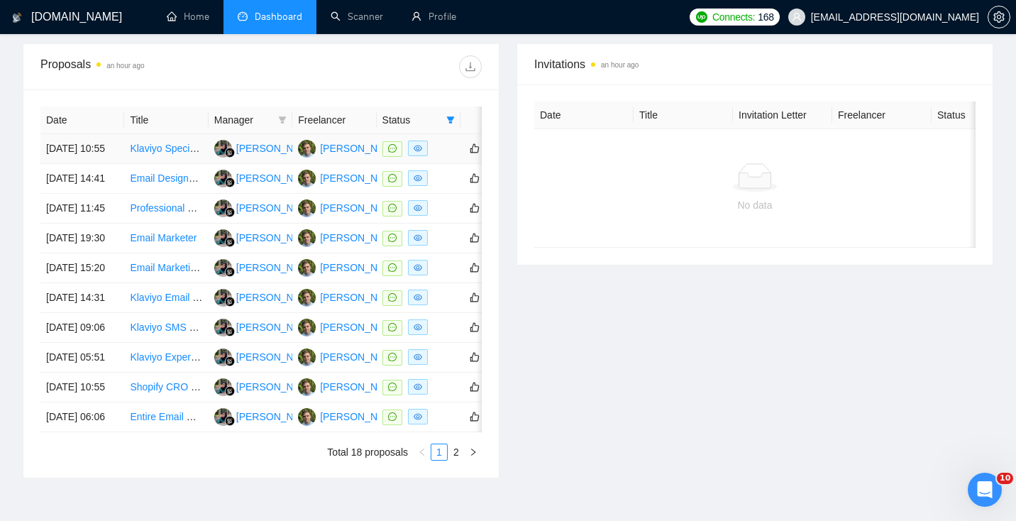
click at [196, 164] on td "Klaviyo Specialist – Email Marketing & Automation" at bounding box center [166, 149] width 84 height 30
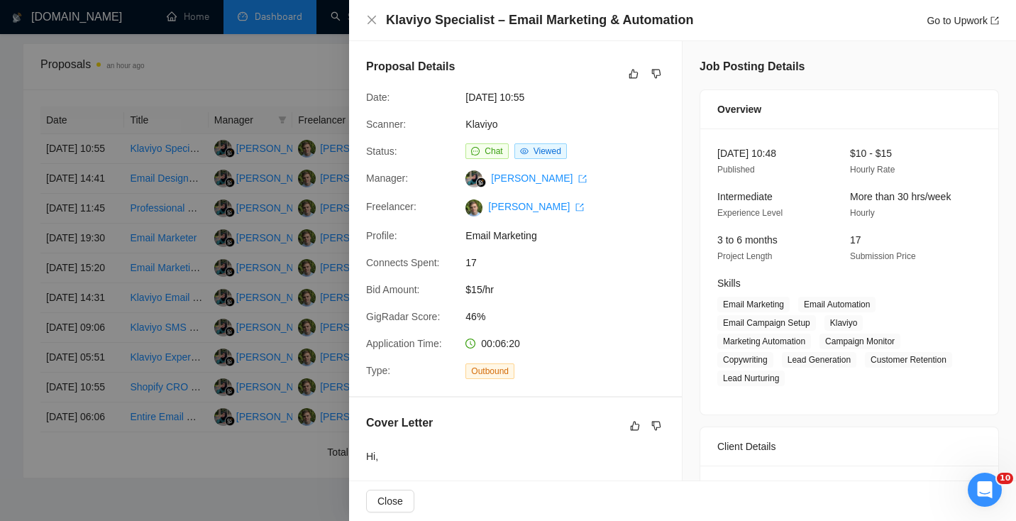
click at [212, 183] on div at bounding box center [508, 260] width 1016 height 521
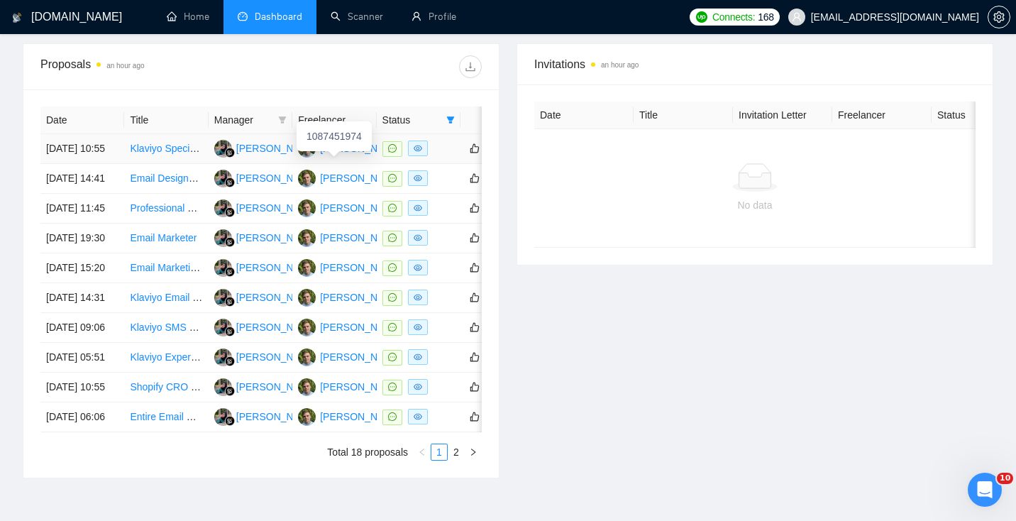
click at [350, 153] on div "[PERSON_NAME]" at bounding box center [361, 149] width 82 height 16
